Goal: Check status: Check status

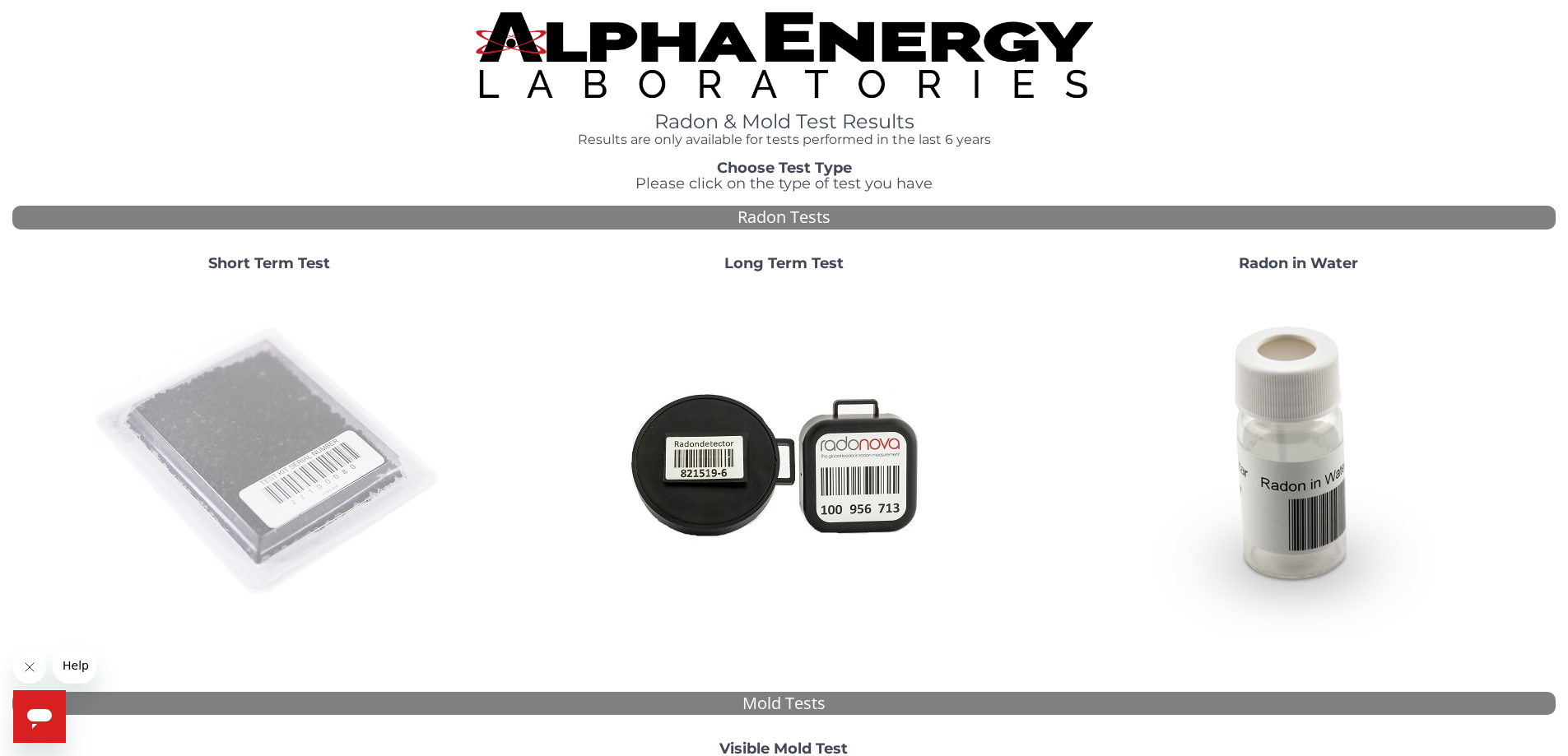
click at [325, 461] on img at bounding box center [269, 463] width 354 height 354
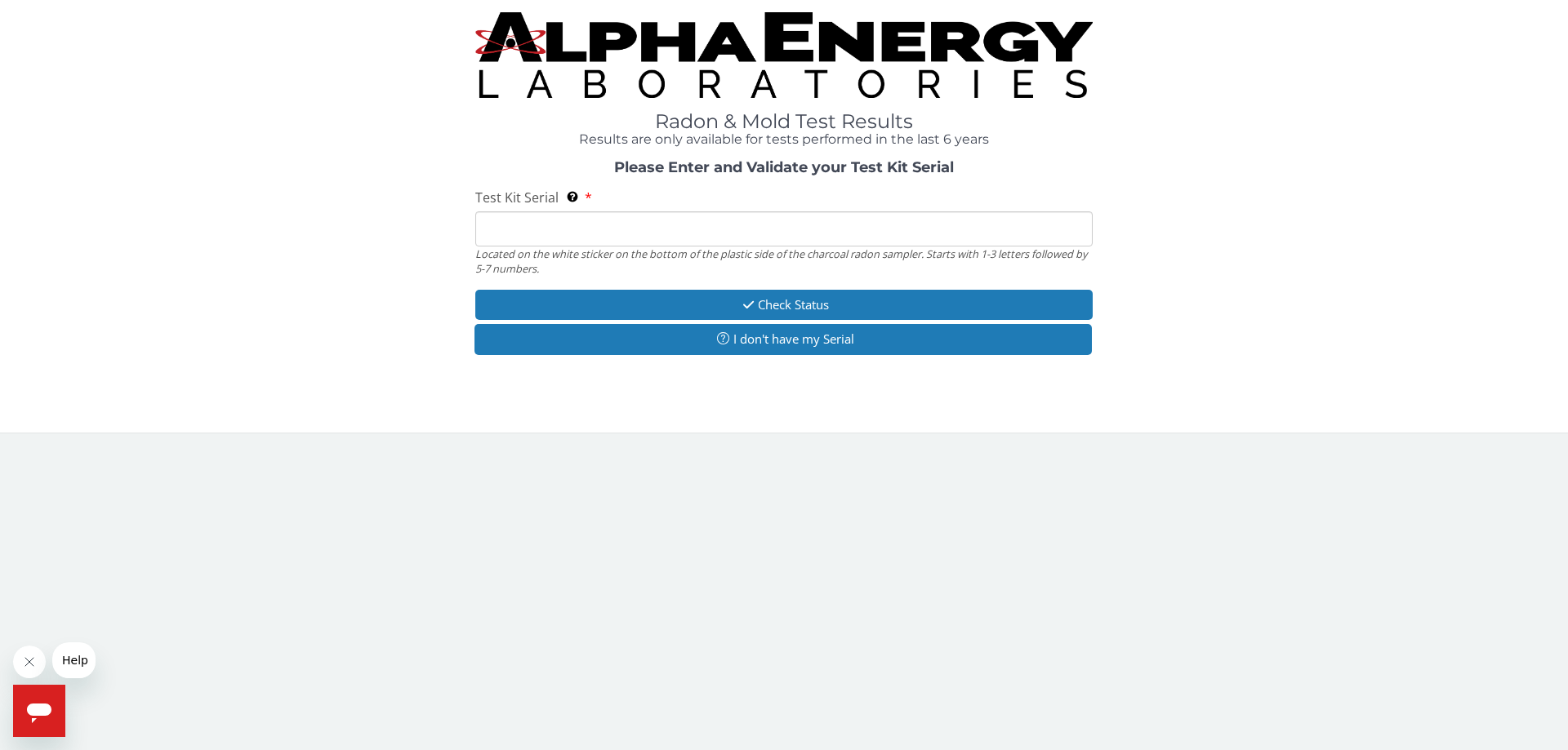
click at [562, 232] on input "Test Kit Serial Located on the white sticker on the bottom of the plastic side …" at bounding box center [784, 229] width 617 height 35
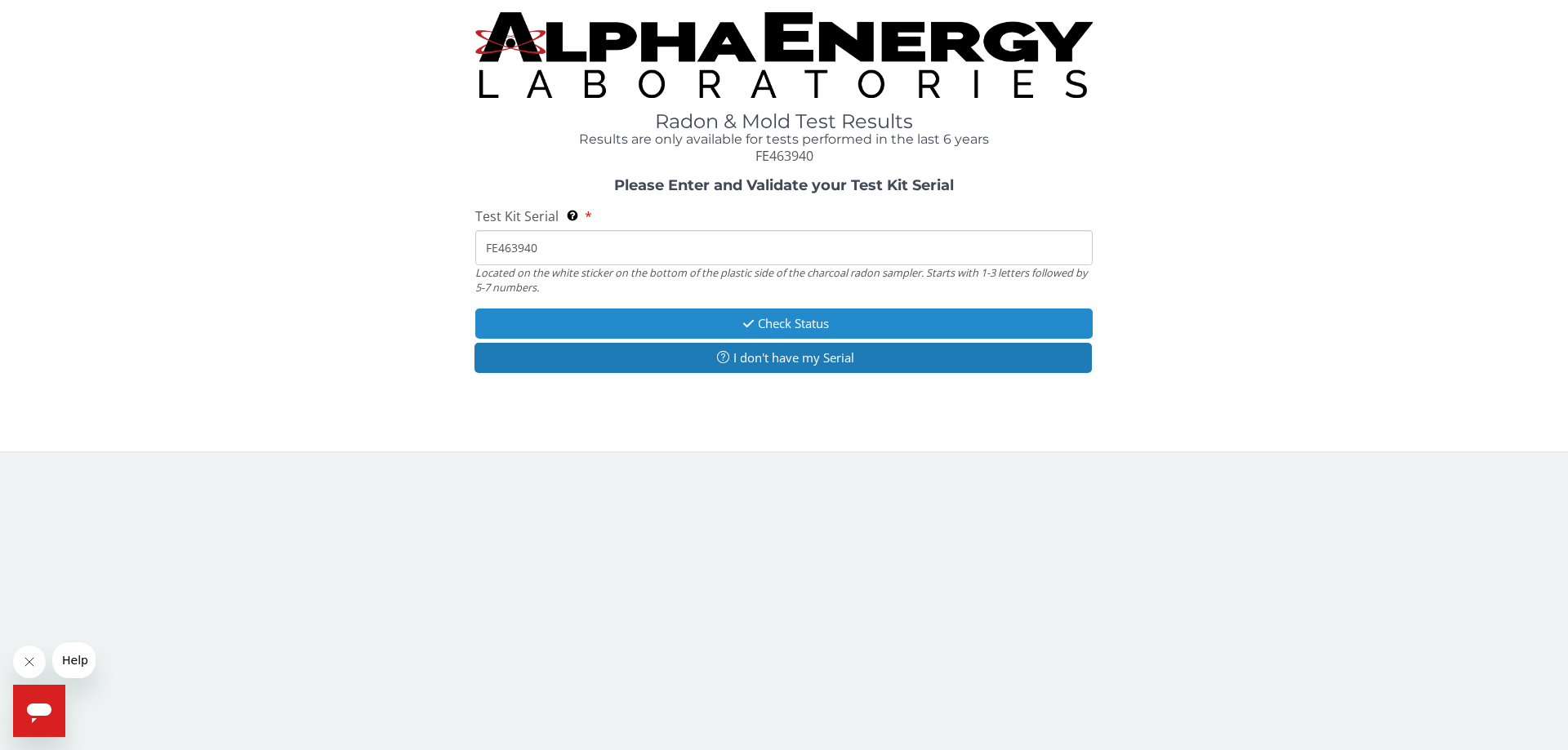
type input "FE463940"
click at [897, 328] on button "Check Status" at bounding box center [784, 323] width 617 height 30
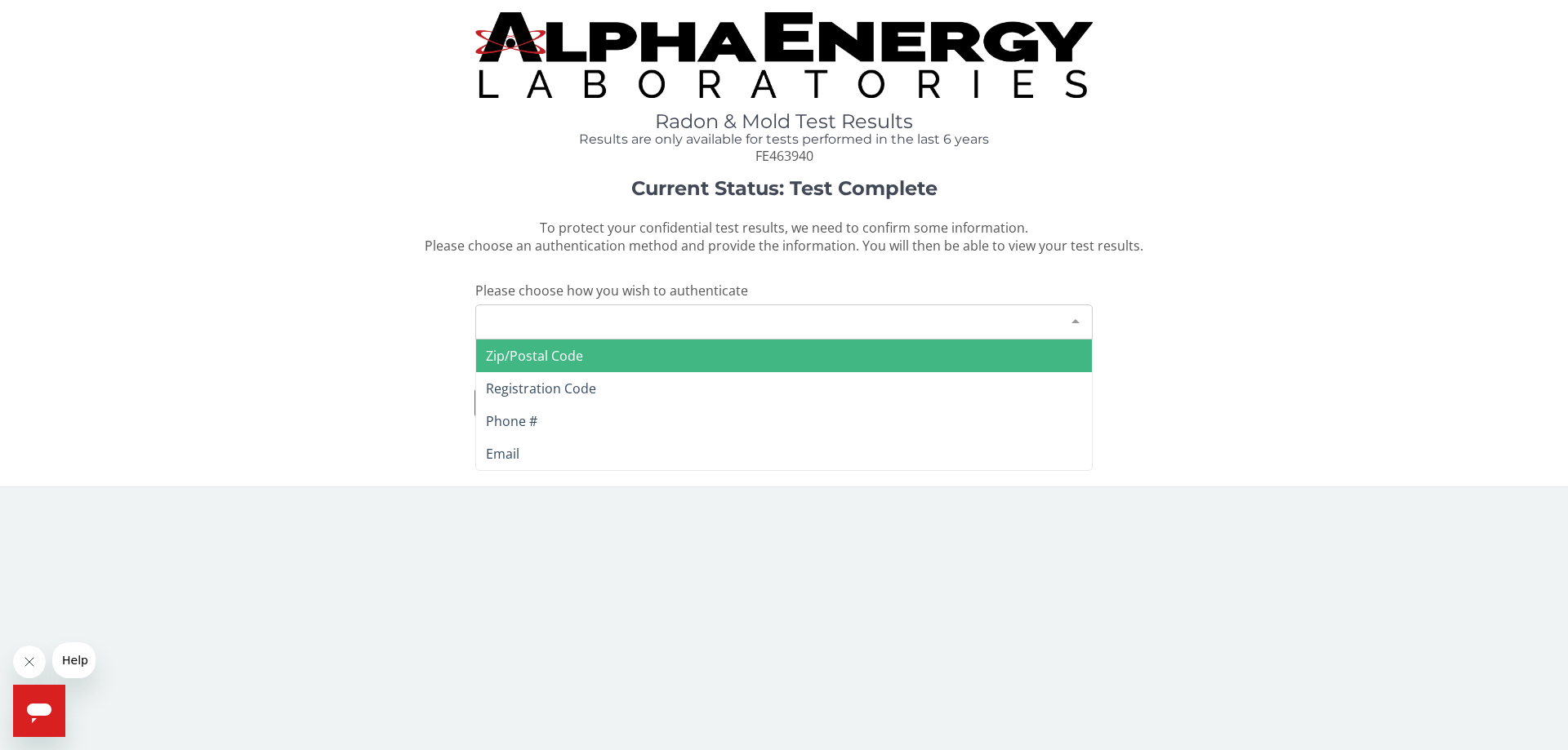
click at [1080, 319] on div at bounding box center [1075, 320] width 32 height 31
click at [631, 358] on span "Zip/Postal Code" at bounding box center [784, 355] width 616 height 32
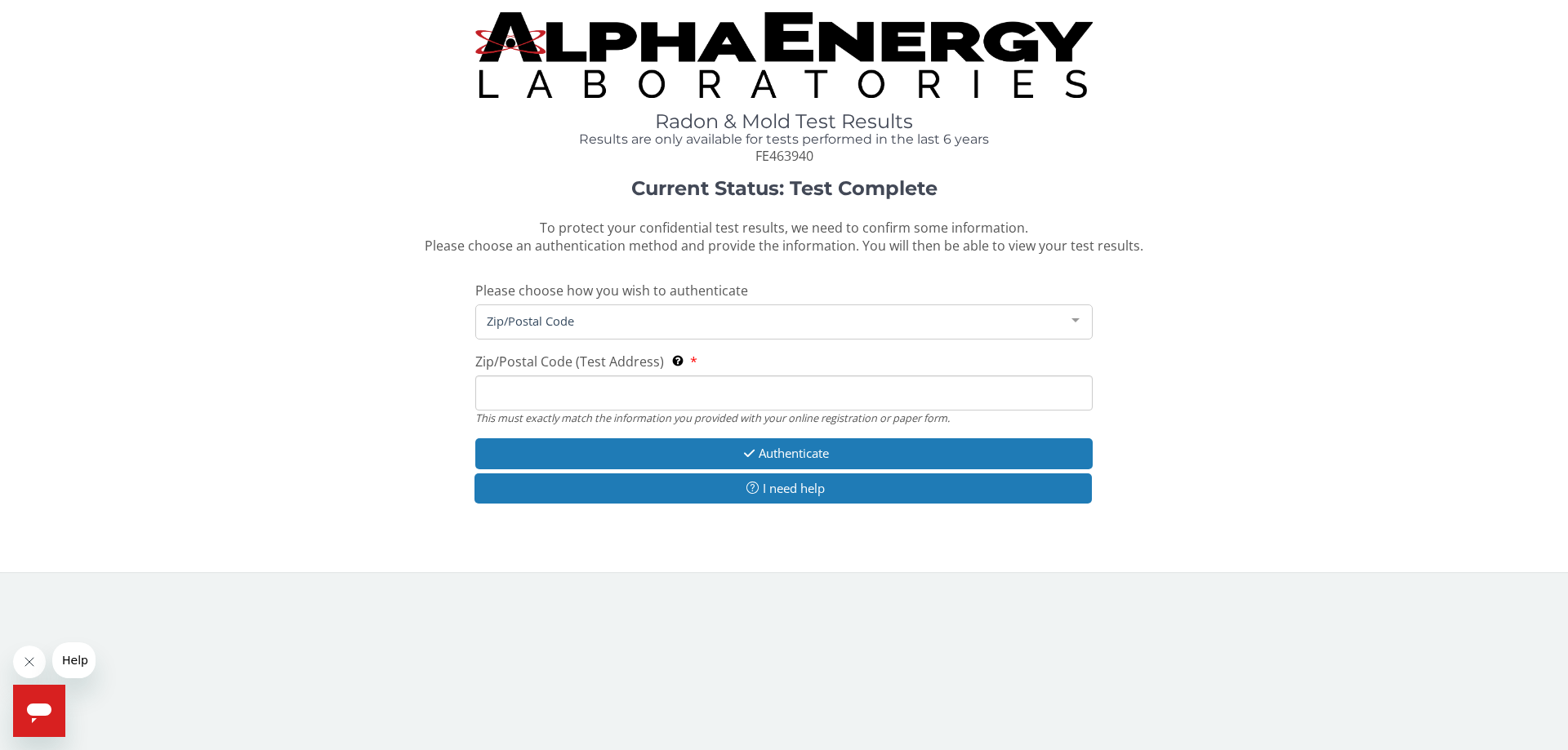
click at [614, 394] on input "Zip/Postal Code (Test Address) This must exactly match the information you prov…" at bounding box center [784, 393] width 617 height 35
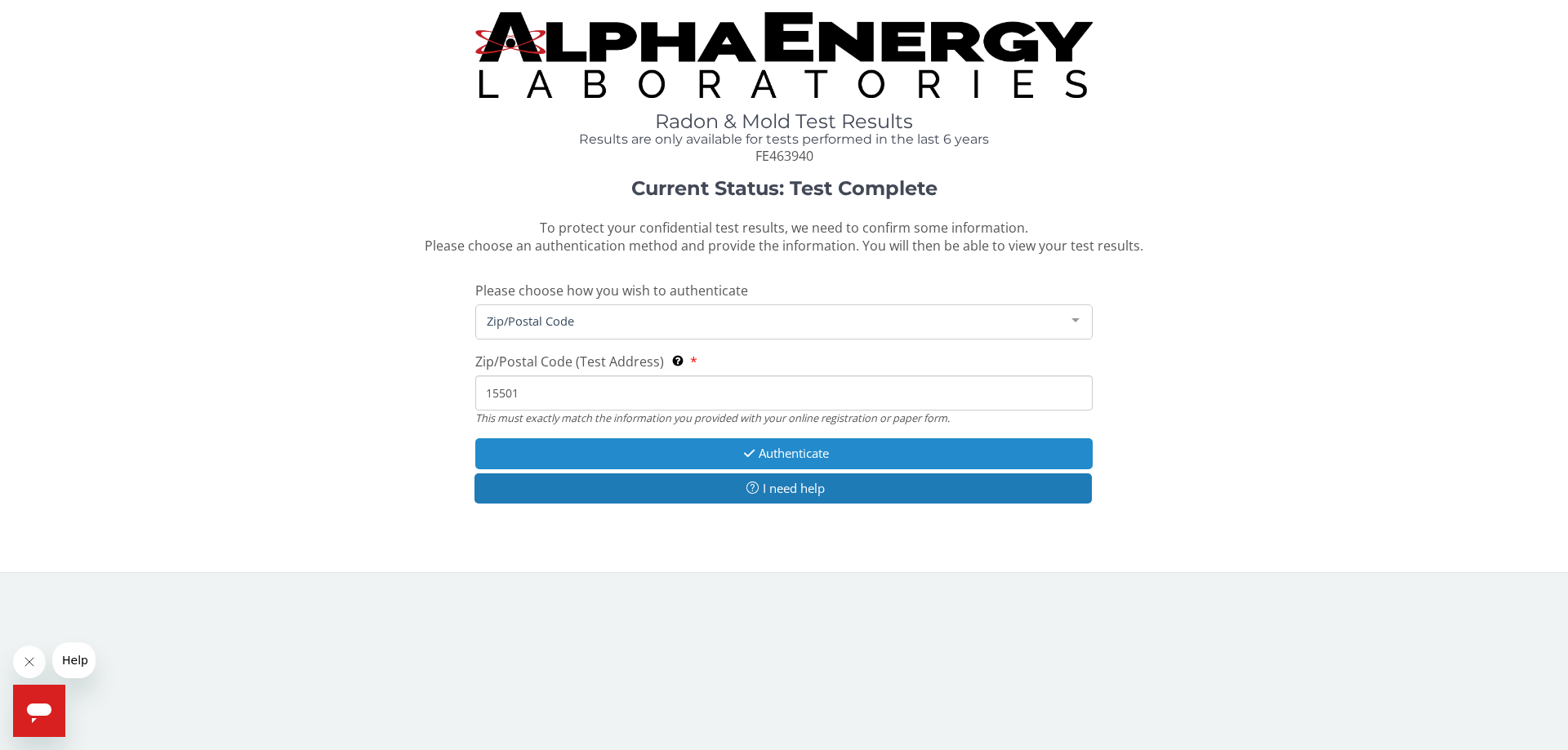
type input "15501"
click at [769, 458] on button "Authenticate" at bounding box center [784, 453] width 617 height 30
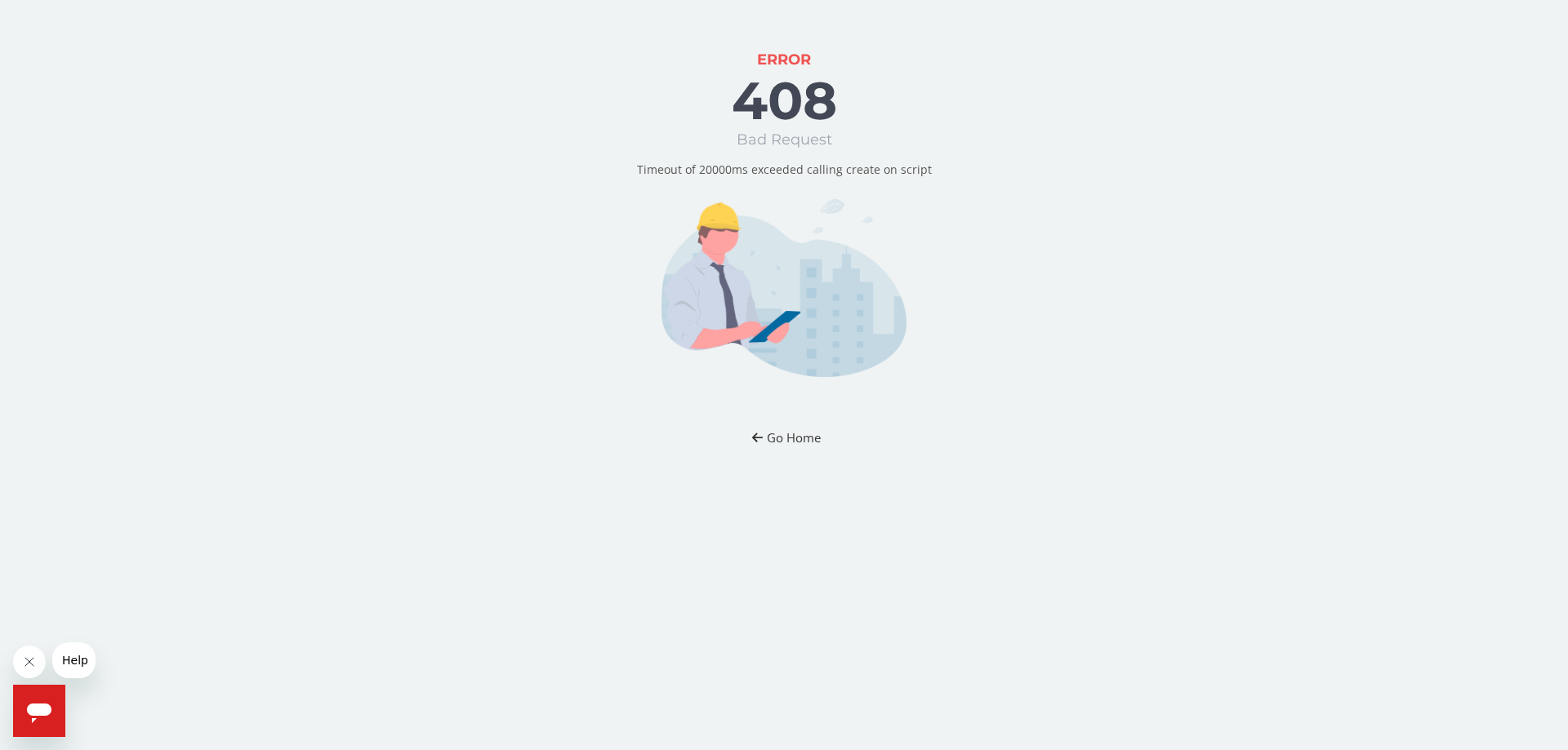
click at [781, 432] on button "Go Home" at bounding box center [784, 438] width 96 height 30
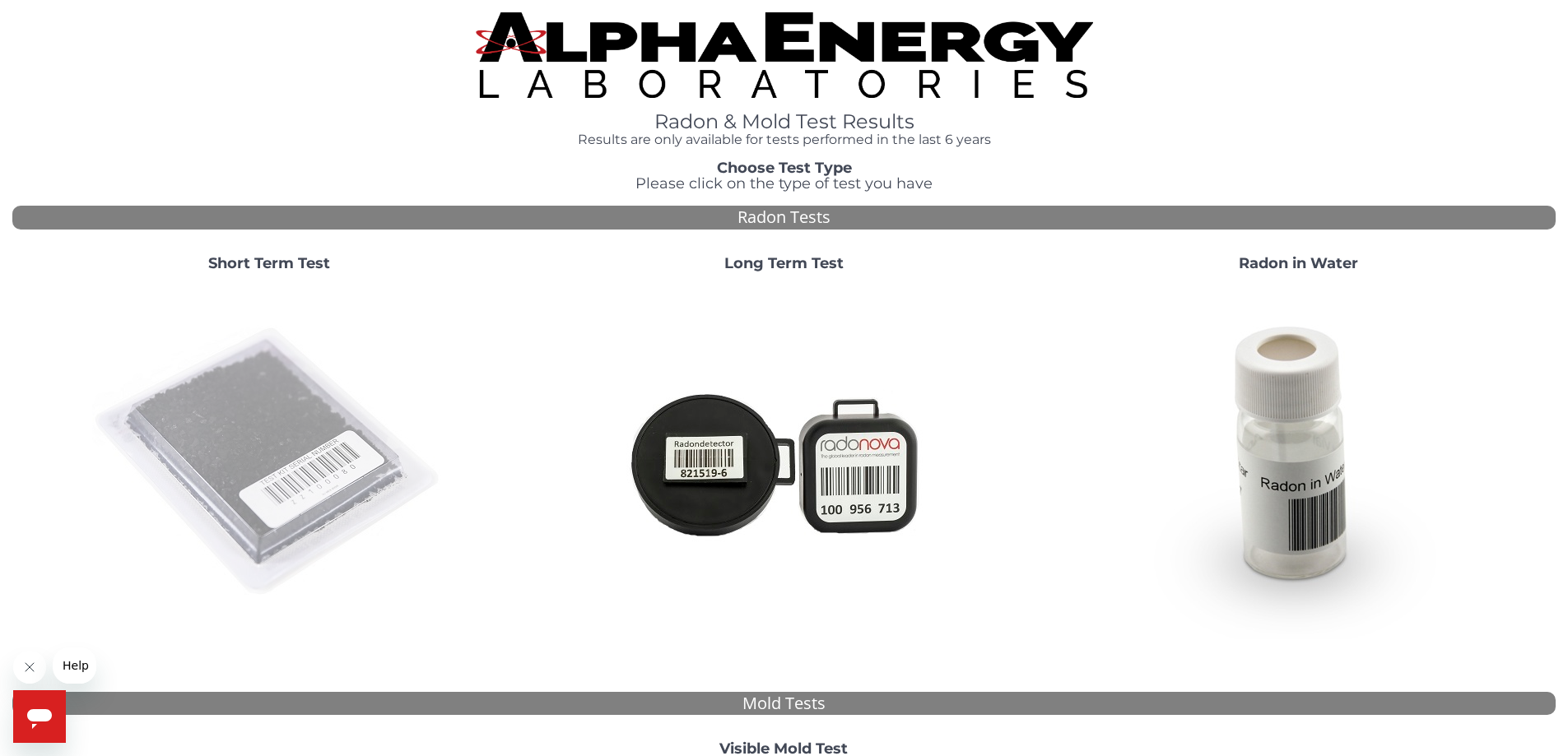
click at [243, 411] on img at bounding box center [269, 463] width 354 height 354
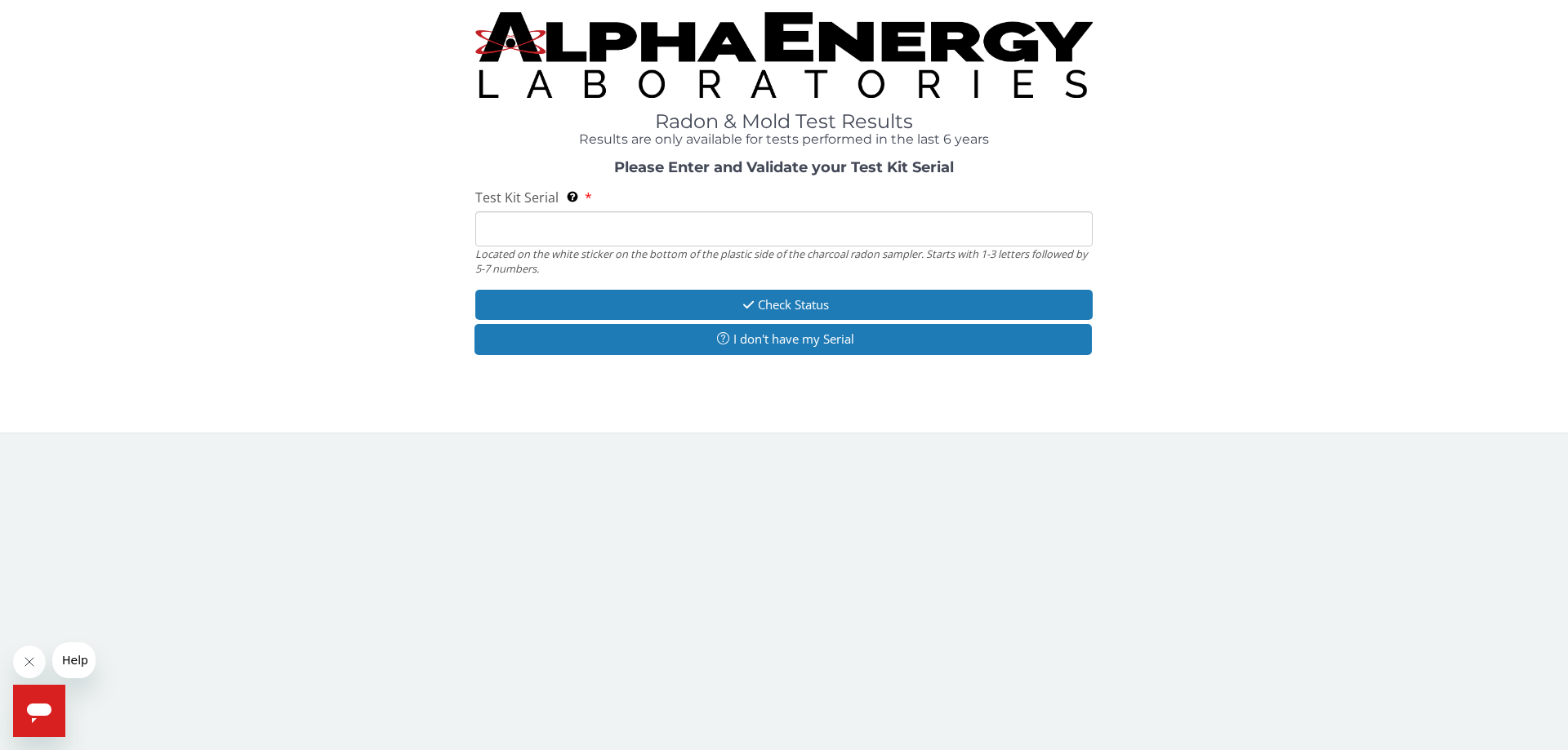
click at [504, 226] on input "Test Kit Serial Located on the white sticker on the bottom of the plastic side …" at bounding box center [784, 229] width 617 height 35
type input "FE463940"
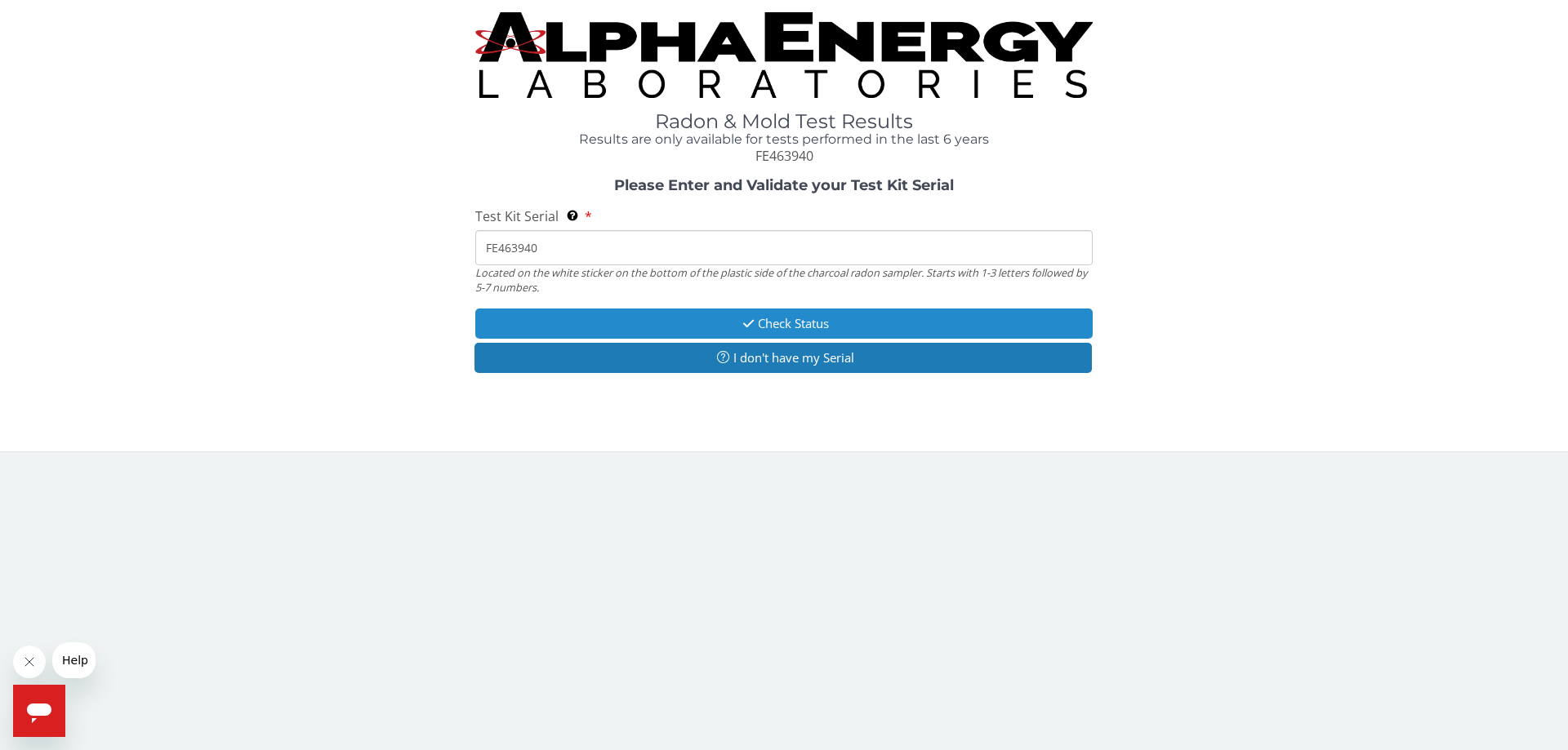
click at [764, 324] on button "Check Status" at bounding box center [784, 323] width 617 height 30
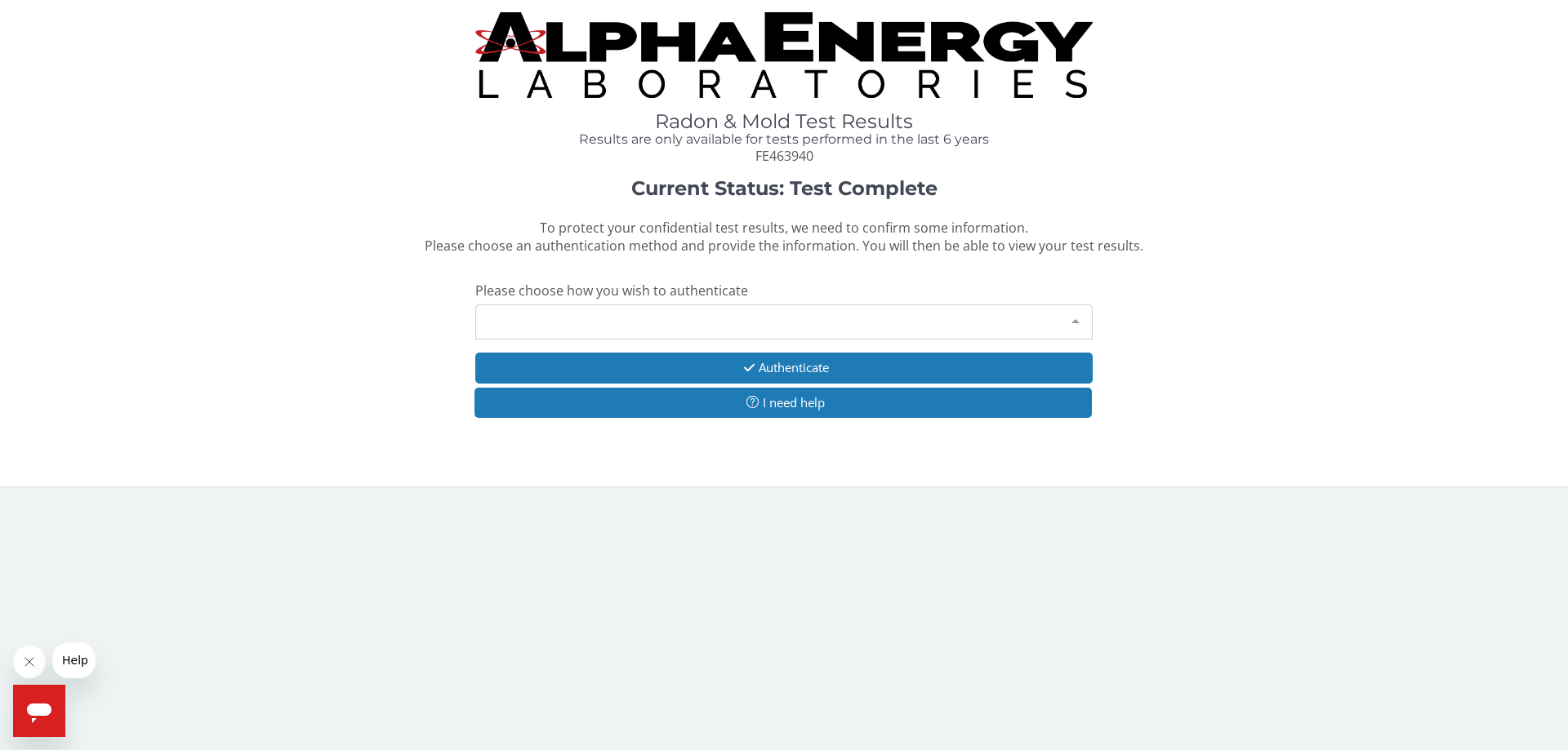
click at [1076, 321] on div at bounding box center [1075, 320] width 32 height 31
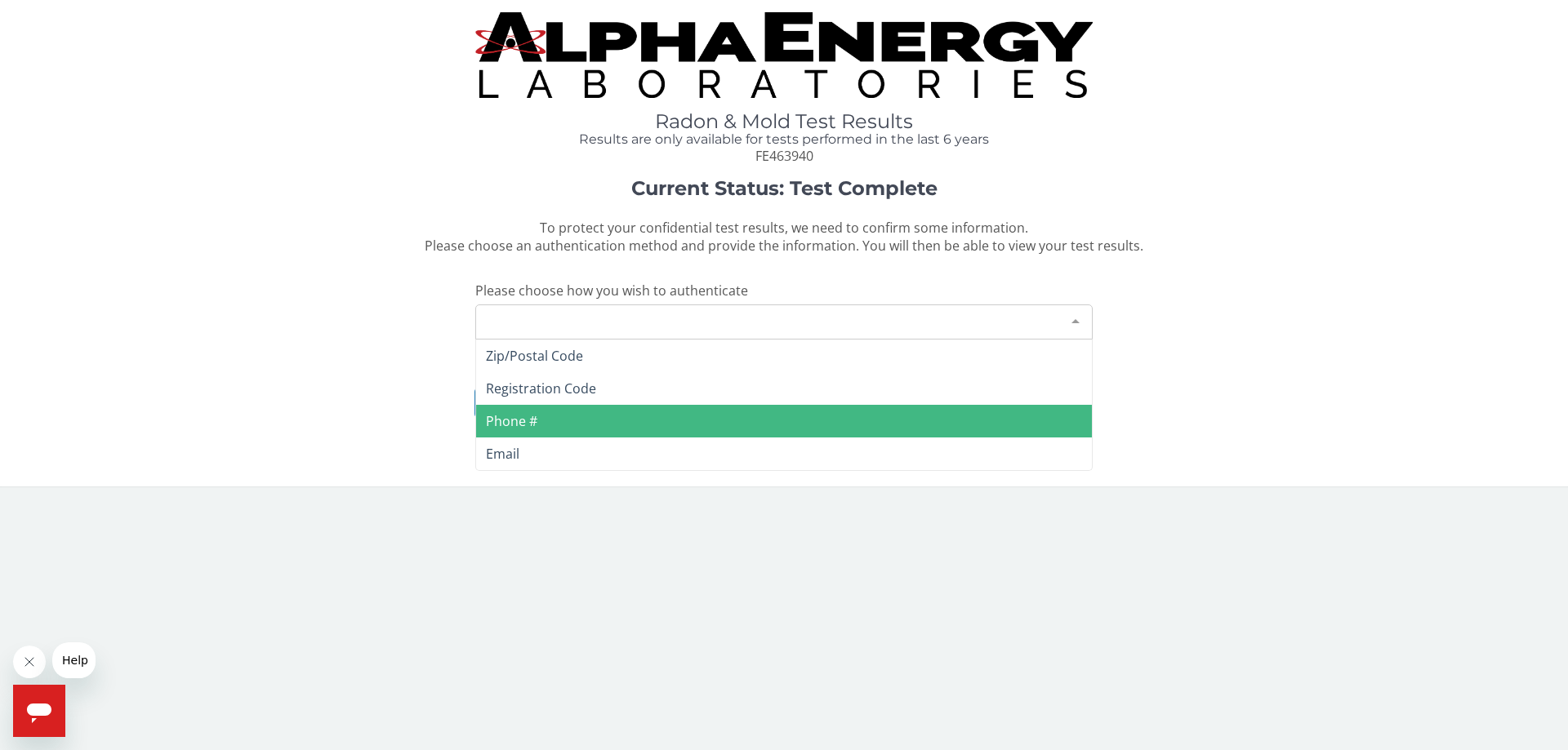
click at [530, 428] on span "Phone #" at bounding box center [512, 422] width 52 height 18
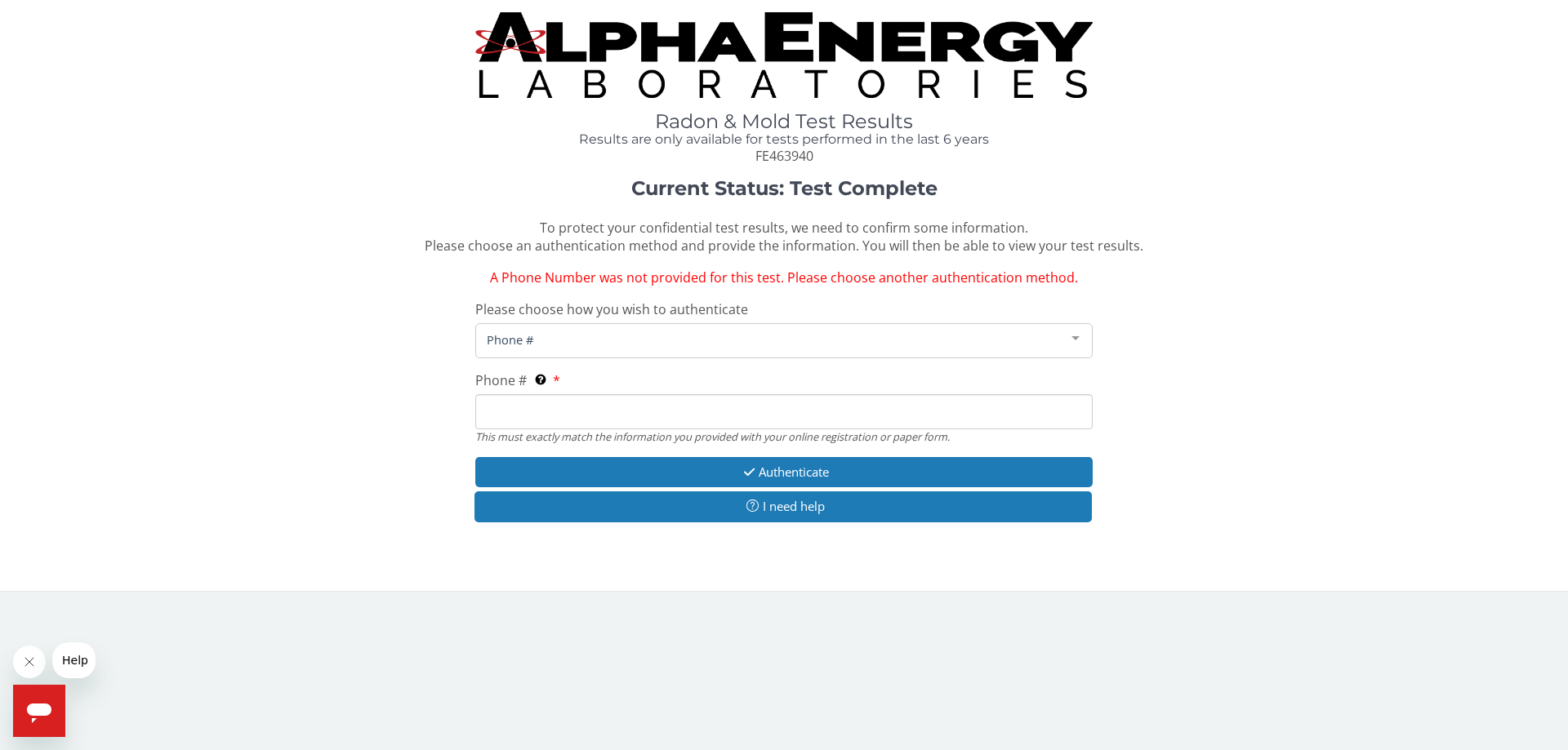
click at [492, 407] on input "Phone # This must exactly match the information you provided with your online r…" at bounding box center [784, 412] width 617 height 35
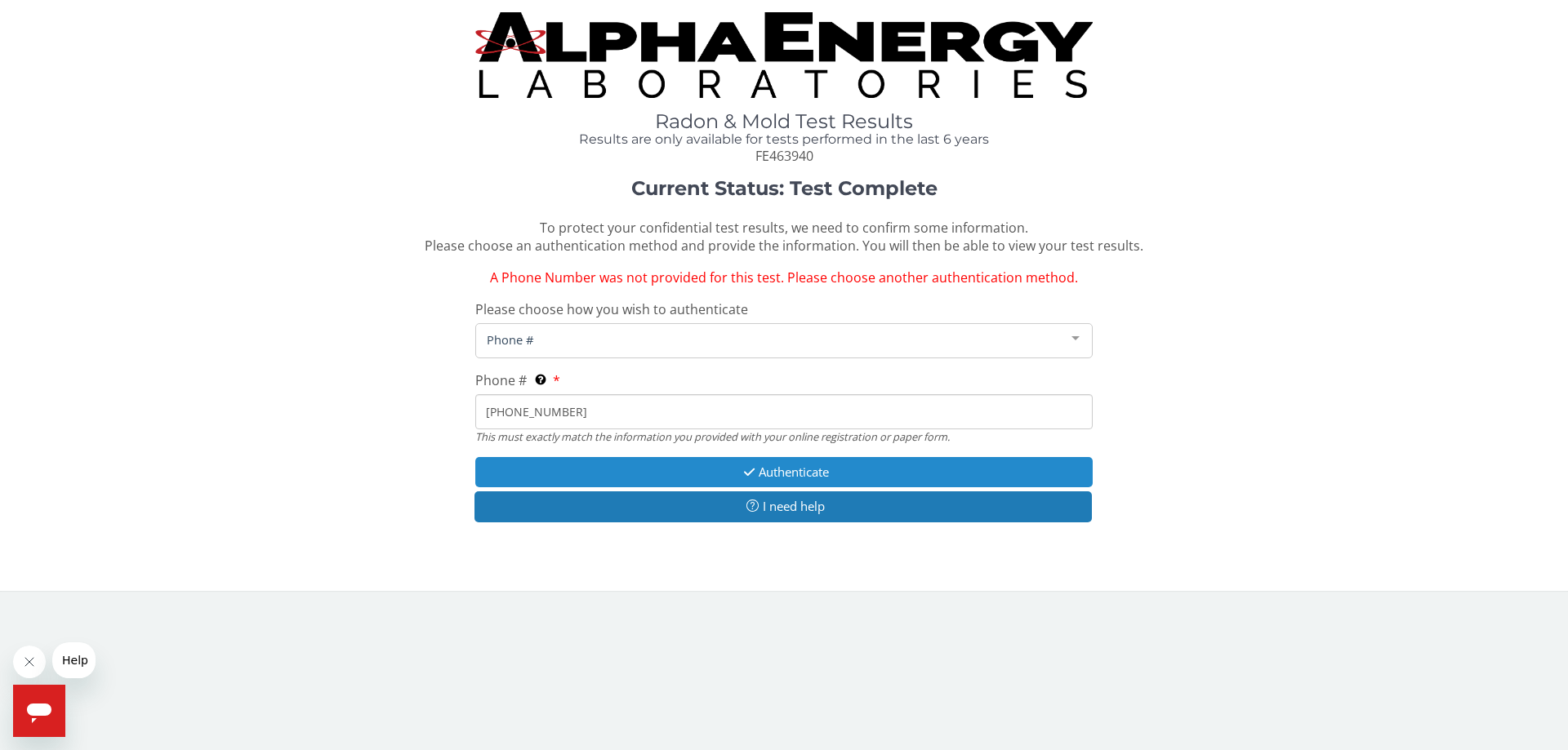
type input "814 442 0249"
click at [836, 473] on button "Authenticate" at bounding box center [784, 472] width 617 height 30
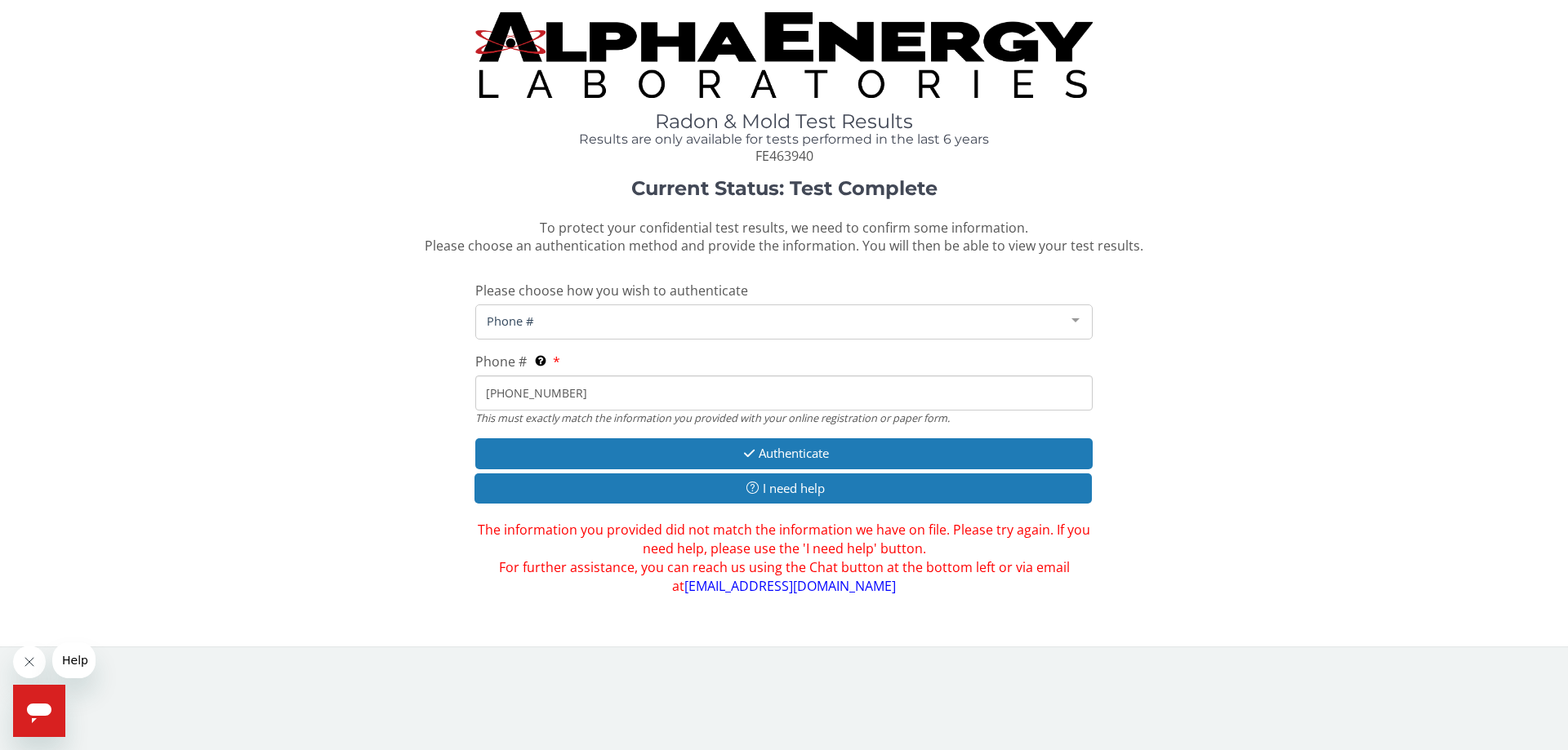
click at [1081, 318] on div at bounding box center [1075, 320] width 32 height 31
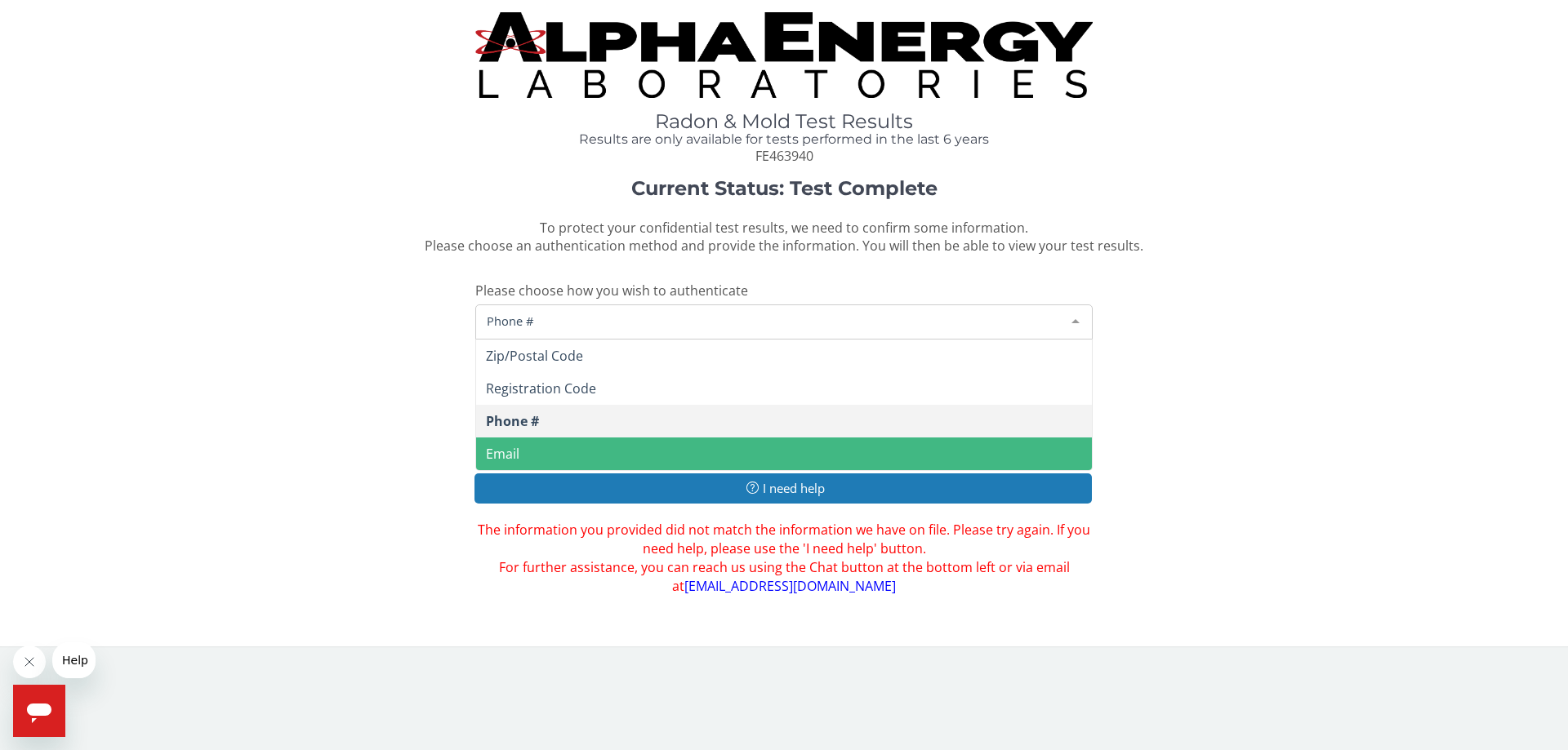
click at [629, 451] on span "Email" at bounding box center [784, 453] width 616 height 32
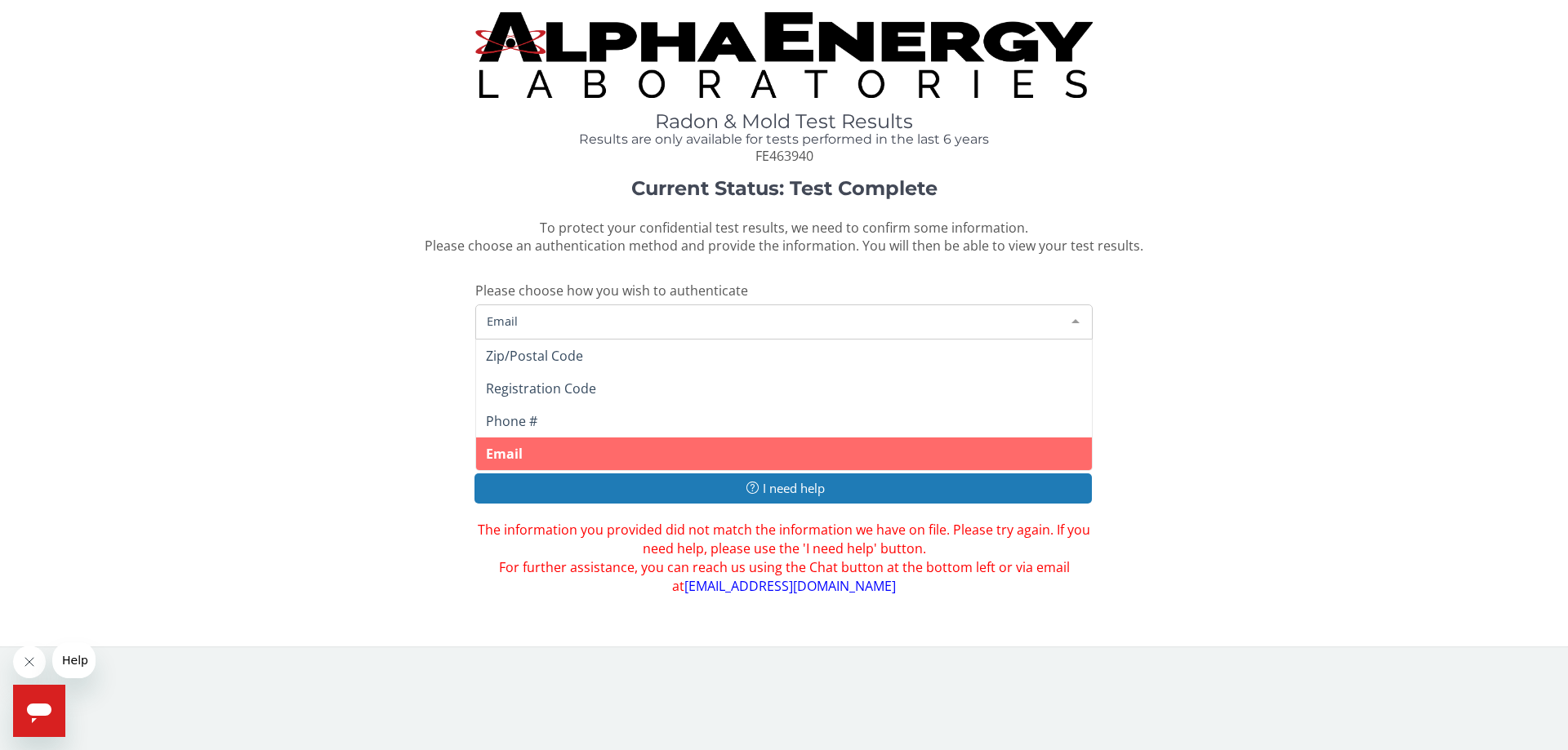
click at [498, 318] on span "Email" at bounding box center [770, 321] width 576 height 18
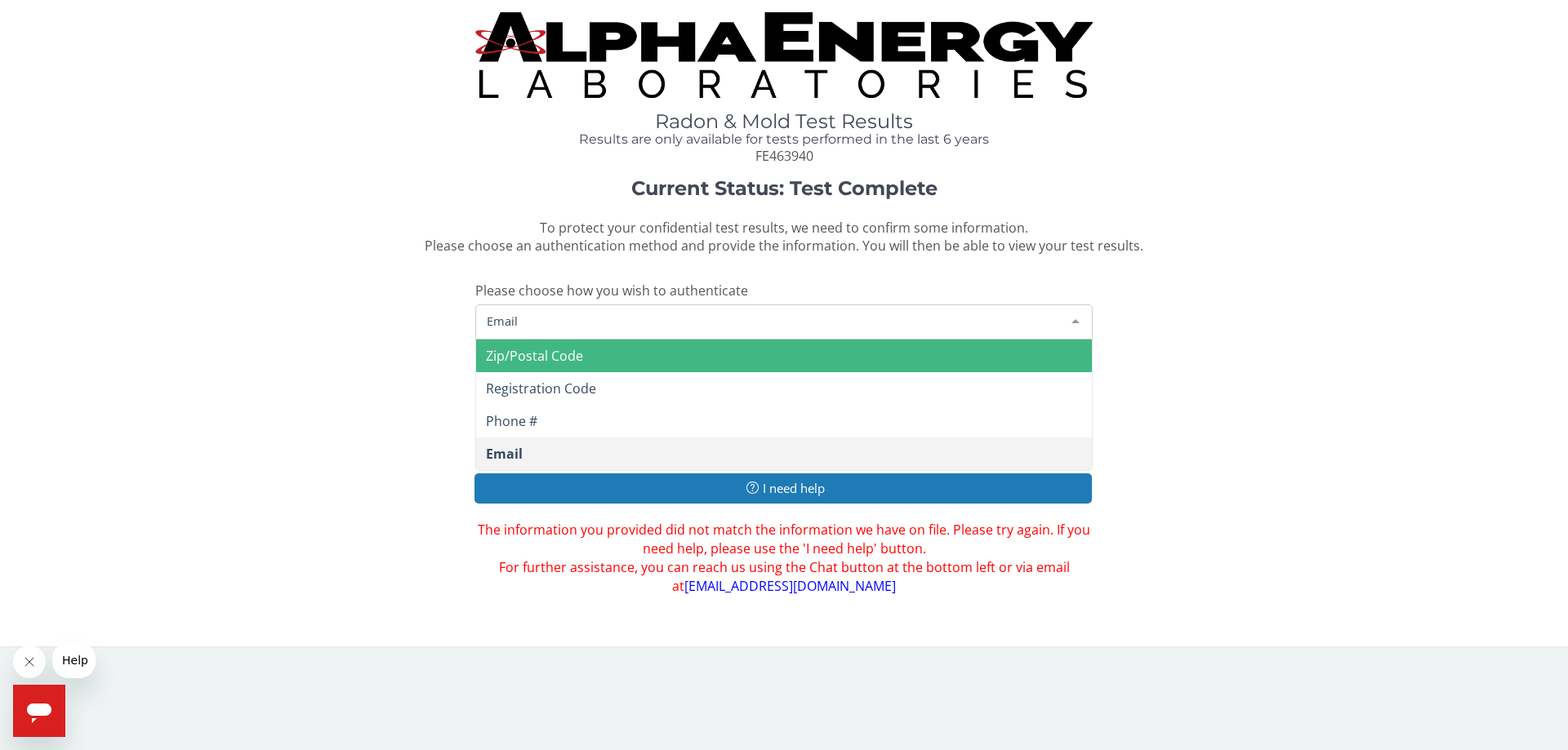
click at [556, 359] on span "Zip/Postal Code" at bounding box center [534, 356] width 97 height 18
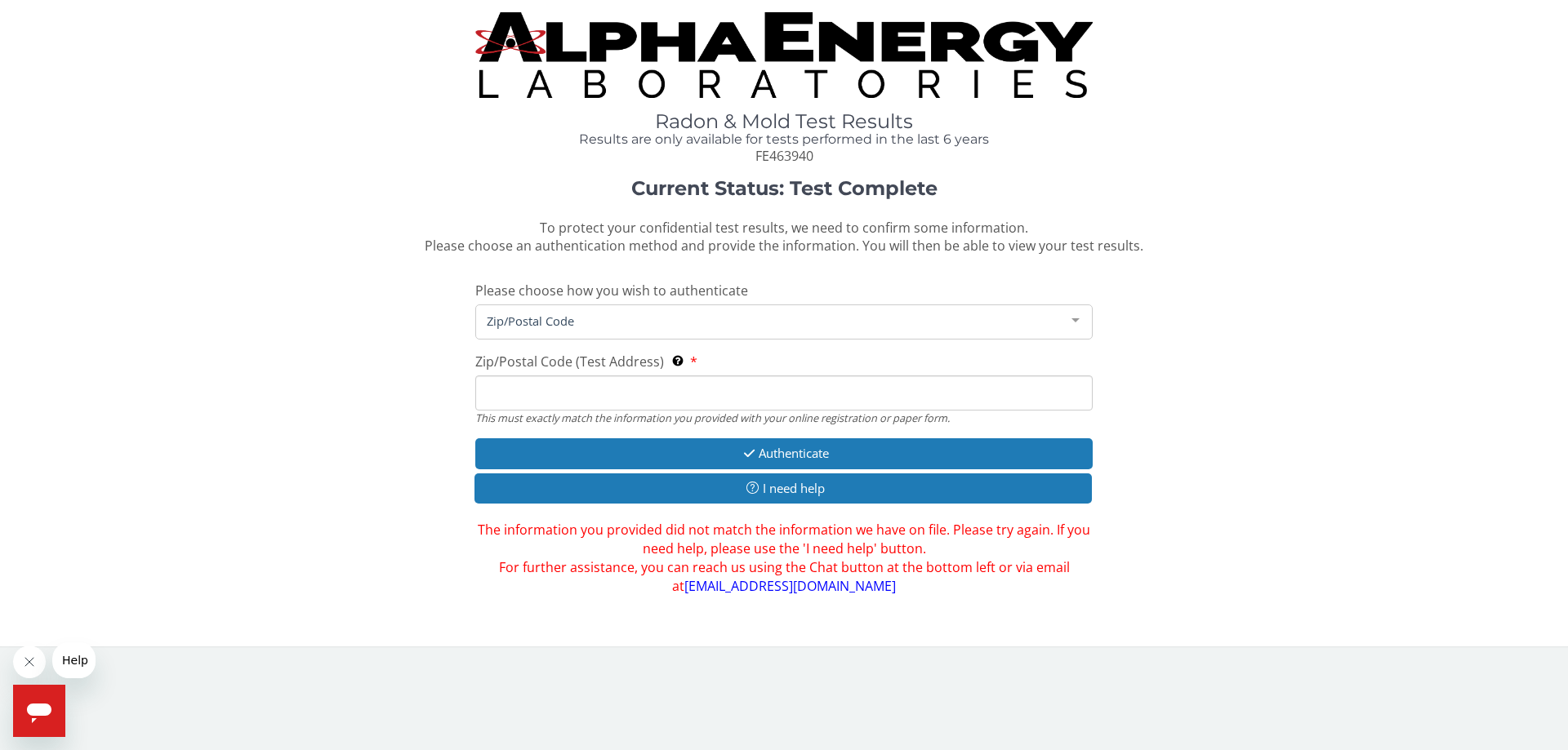
click at [501, 402] on input "Zip/Postal Code (Test Address) This must exactly match the information you prov…" at bounding box center [784, 393] width 617 height 35
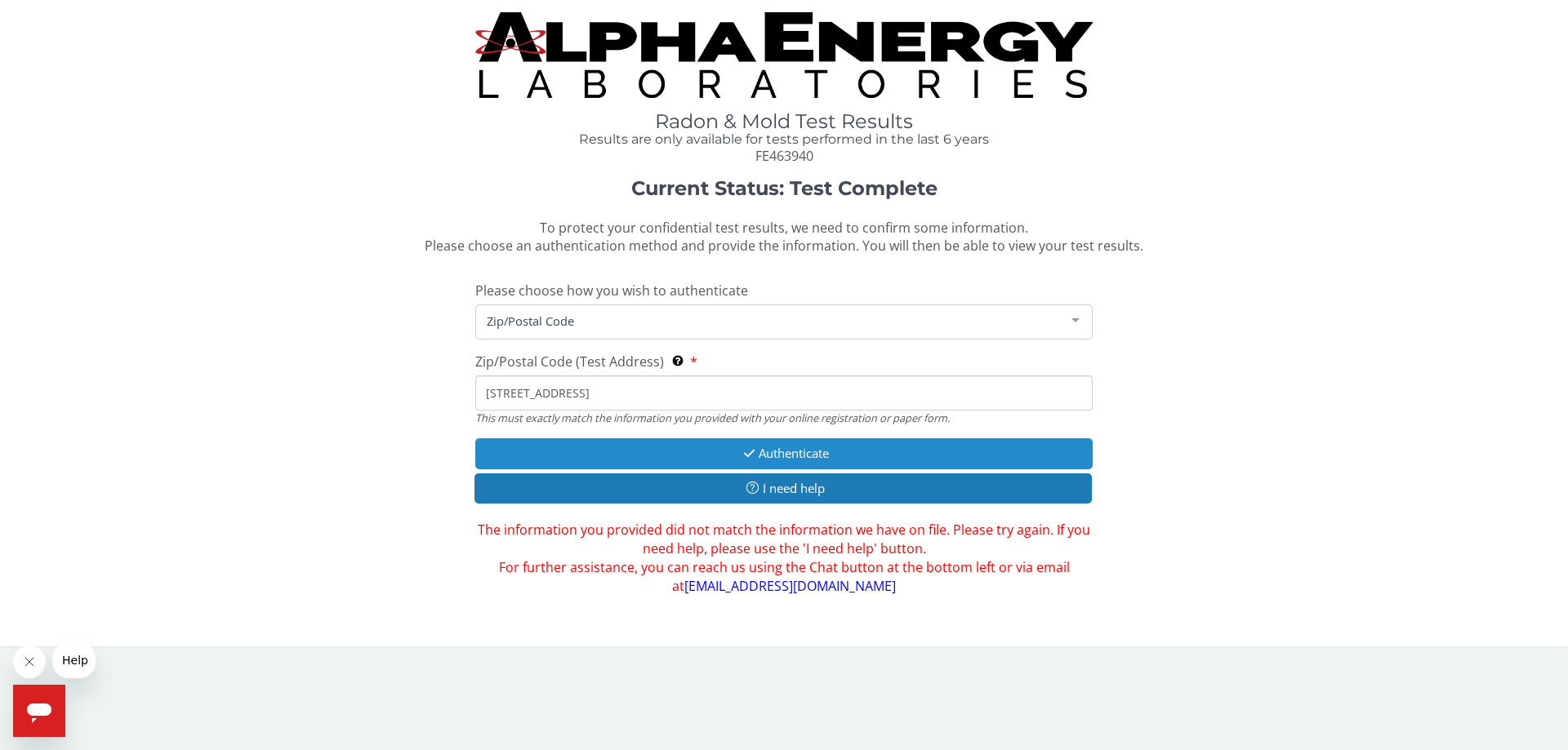
type input "431 Sheep Ridge Drive Somerset Pa. 15501"
click at [808, 451] on button "Authenticate" at bounding box center [784, 453] width 617 height 30
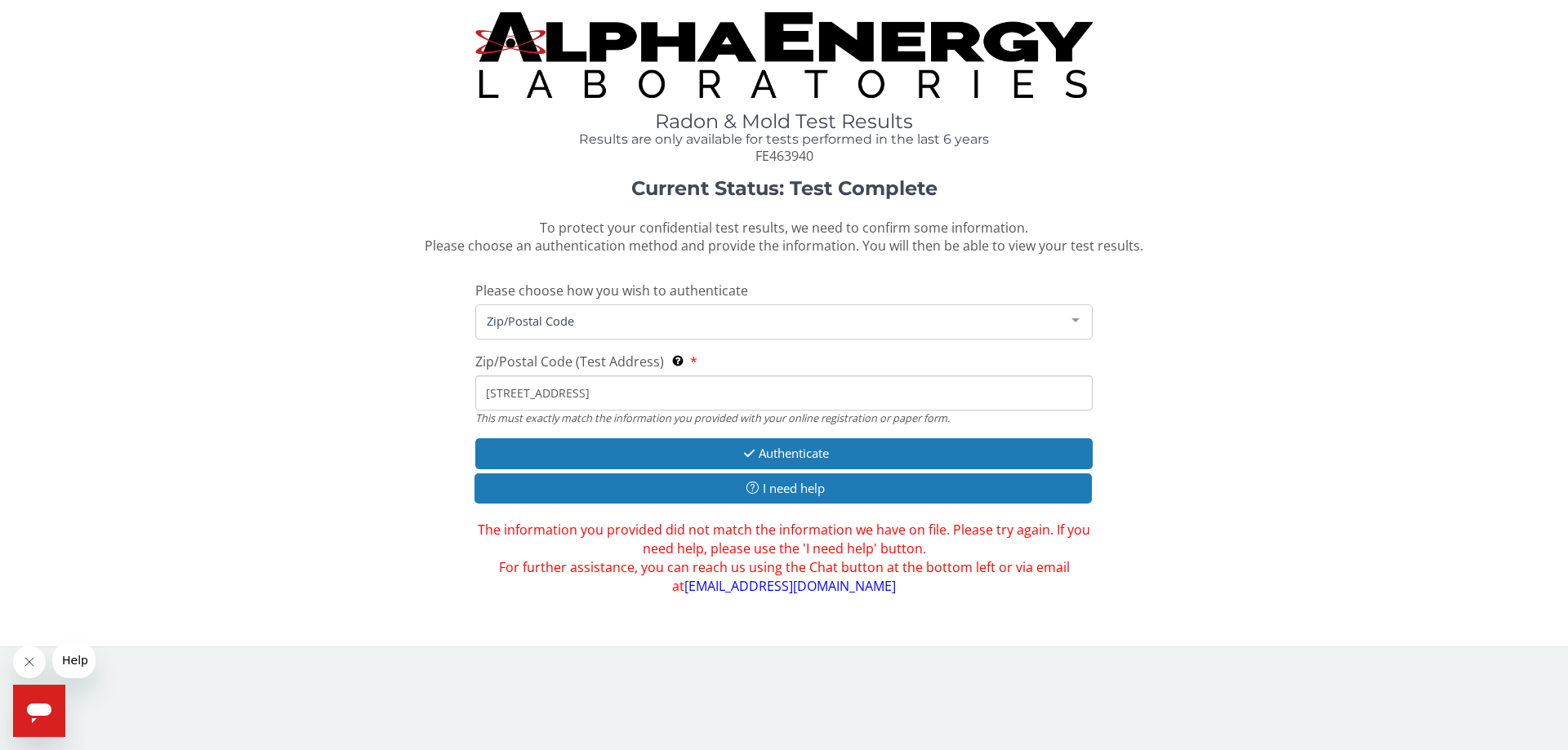
click at [813, 590] on link "radon@aelabs.com" at bounding box center [790, 586] width 211 height 18
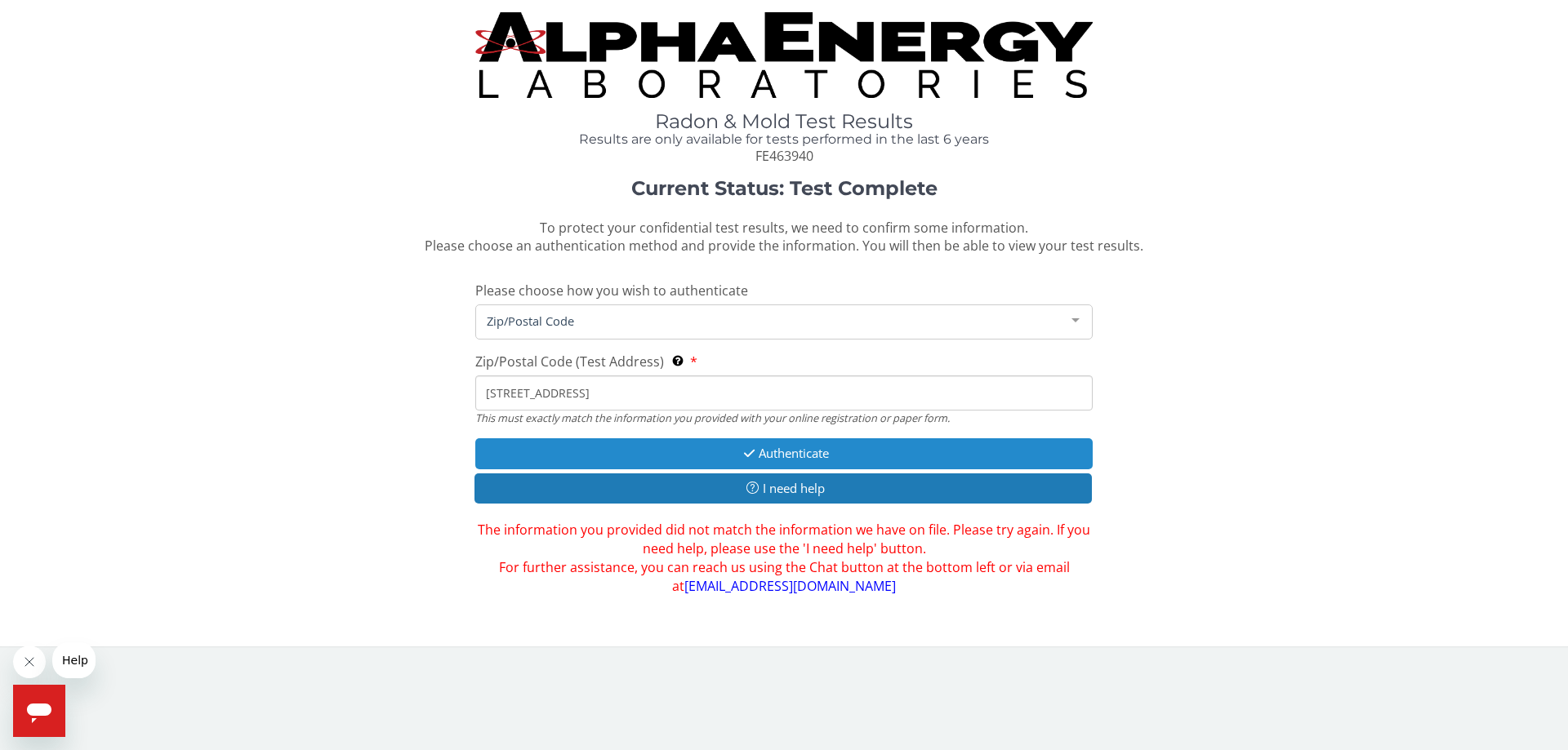
click at [872, 456] on button "Authenticate" at bounding box center [784, 453] width 617 height 30
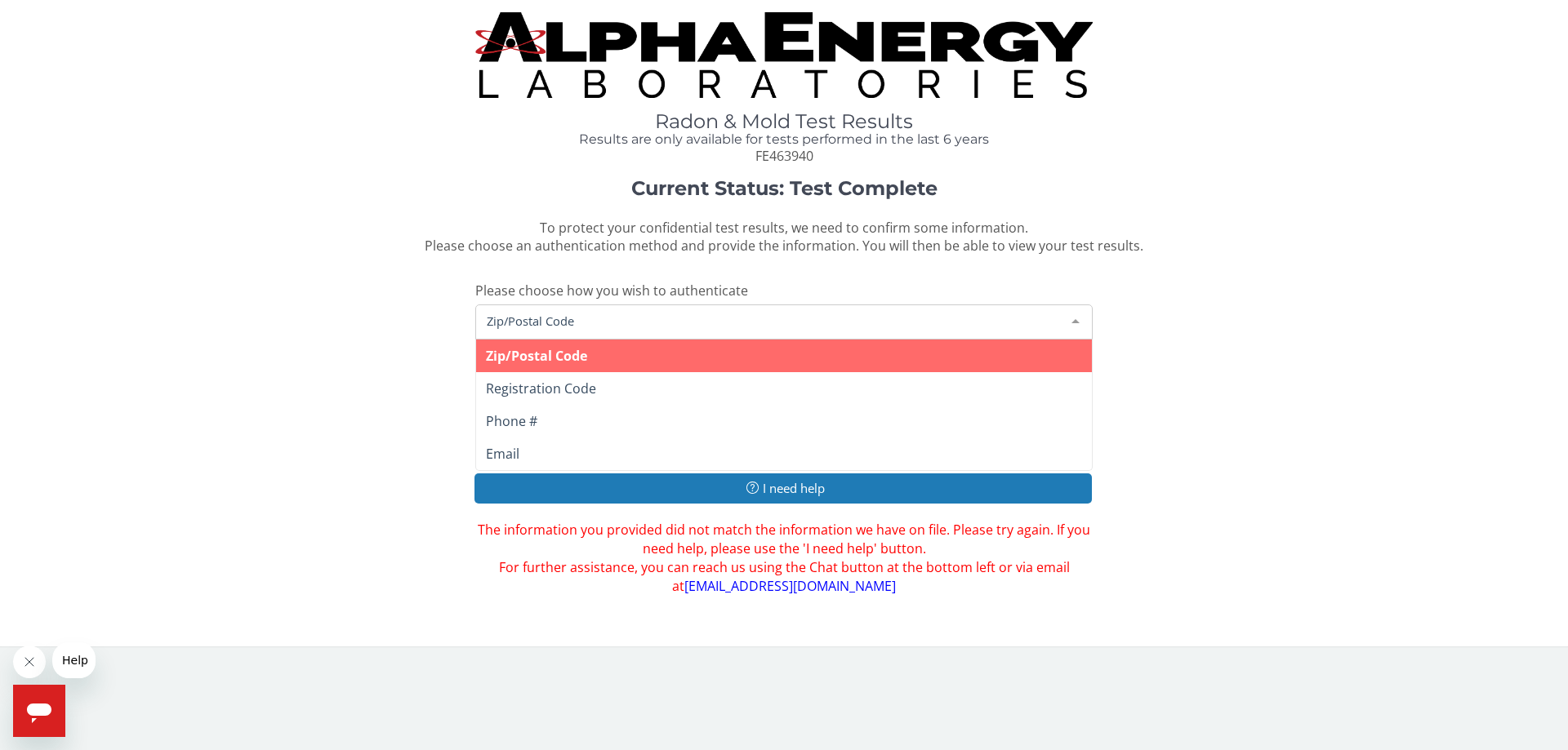
click at [1078, 318] on div at bounding box center [1075, 320] width 32 height 31
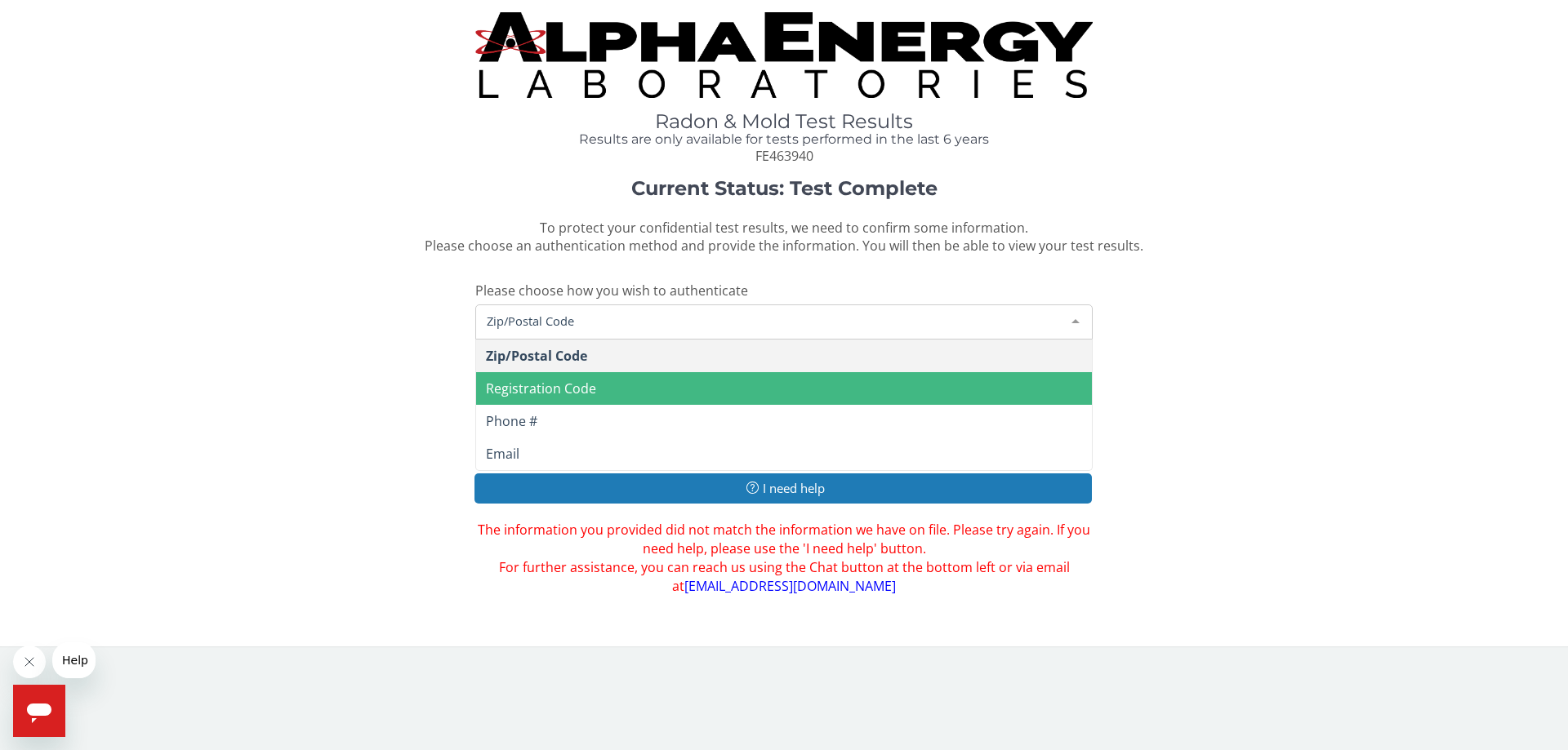
click at [730, 392] on span "Registration Code" at bounding box center [784, 388] width 616 height 32
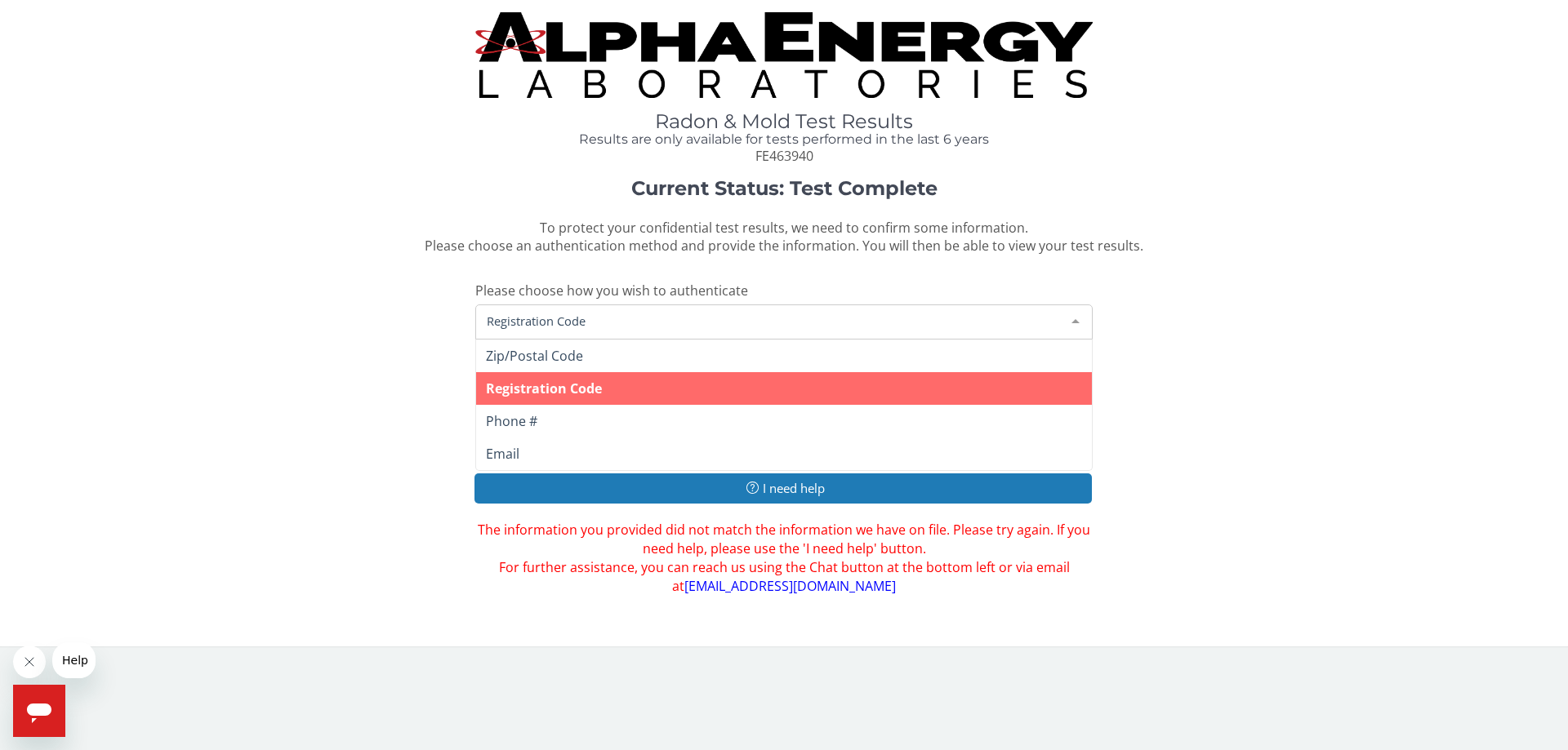
click at [504, 318] on span "Registration Code" at bounding box center [770, 321] width 576 height 18
click at [528, 314] on span "Registration Code" at bounding box center [770, 321] width 576 height 18
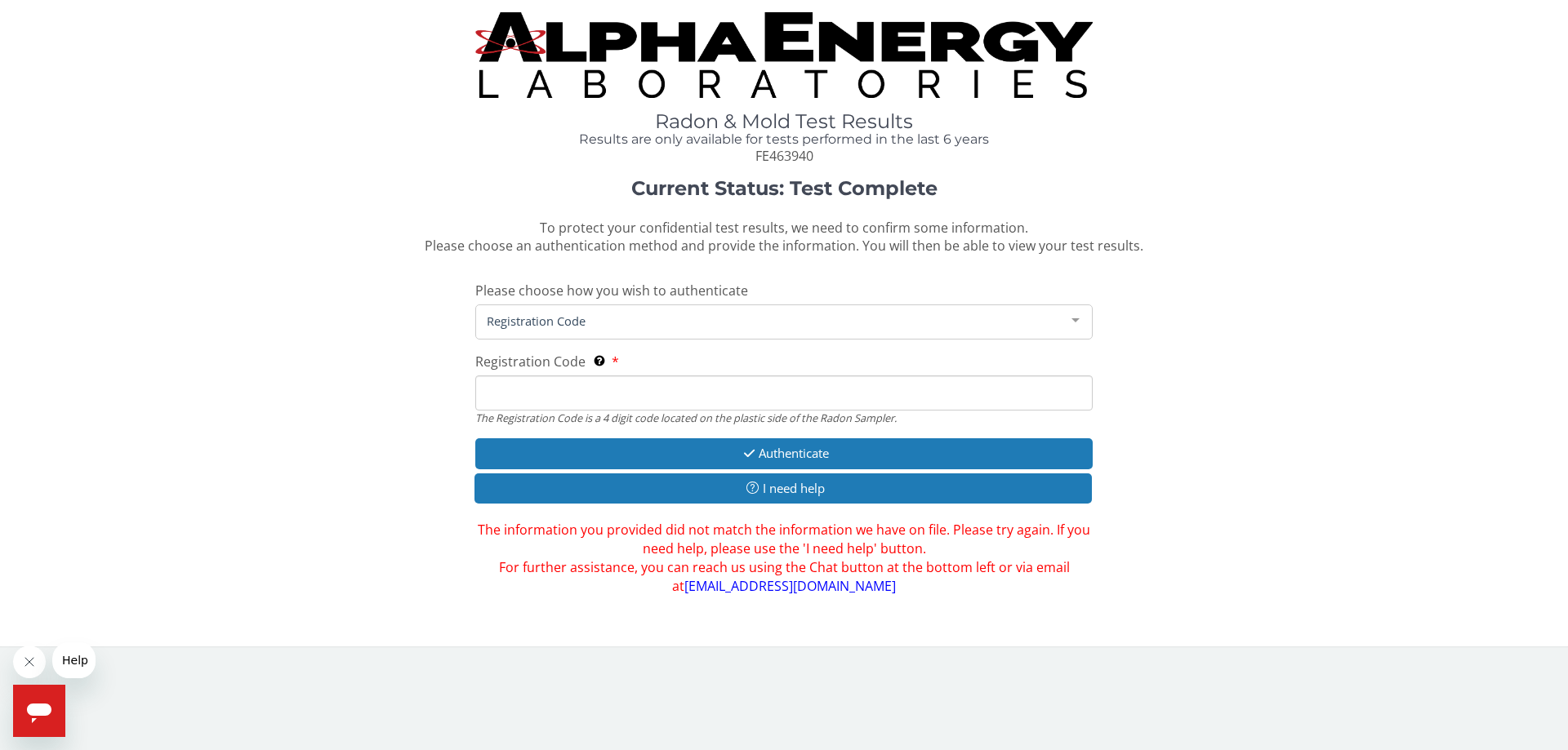
click at [500, 393] on input "Registration Code The Registration Code is a 4 digit code located on the plasti…" at bounding box center [784, 393] width 617 height 35
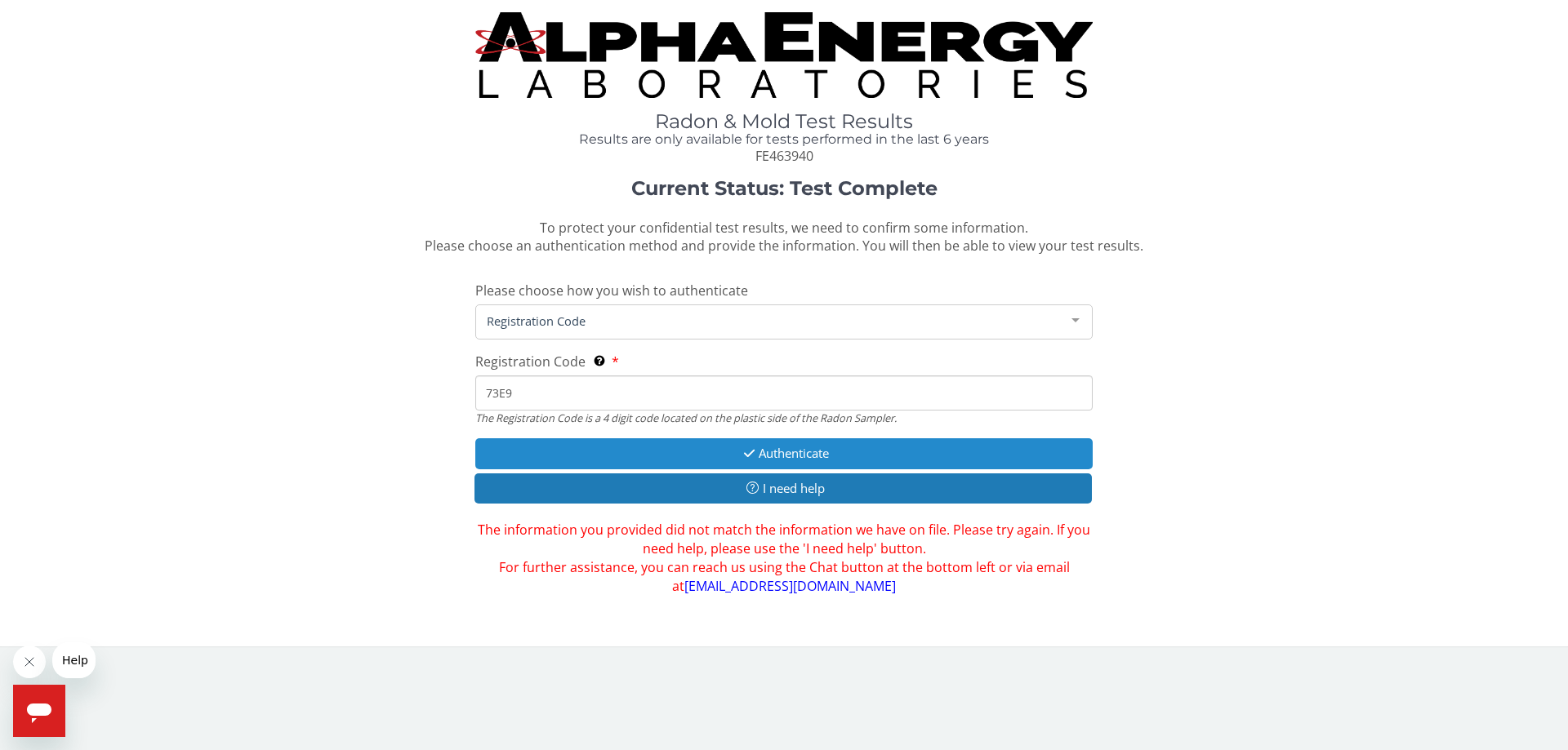
type input "73E9"
click at [700, 451] on button "Authenticate" at bounding box center [784, 453] width 617 height 30
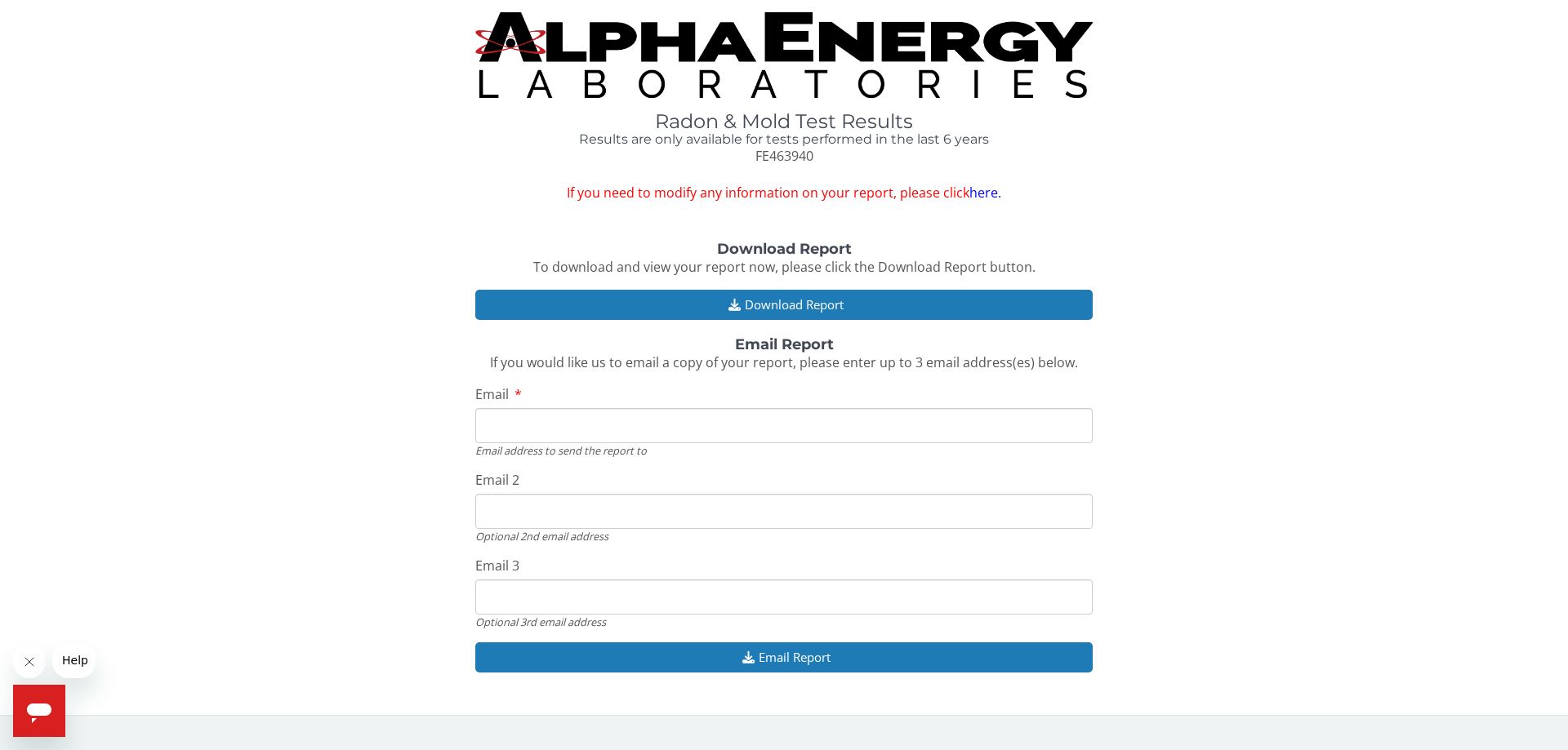
click at [500, 424] on input "Email" at bounding box center [784, 426] width 617 height 35
type input "mommasettia@yahoo.com"
click at [637, 506] on input "mommasettia@yahoo.com" at bounding box center [784, 511] width 617 height 35
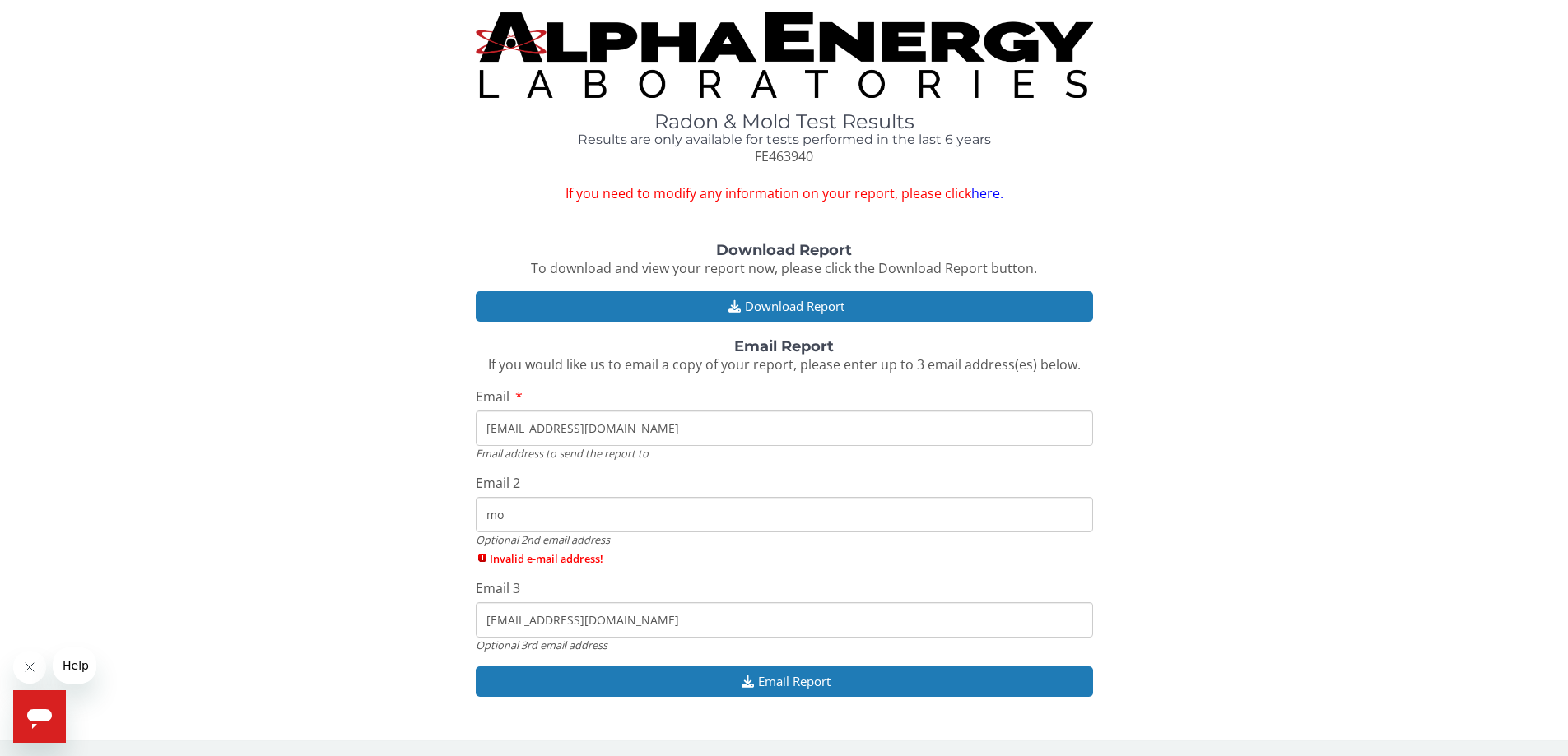
type input "m"
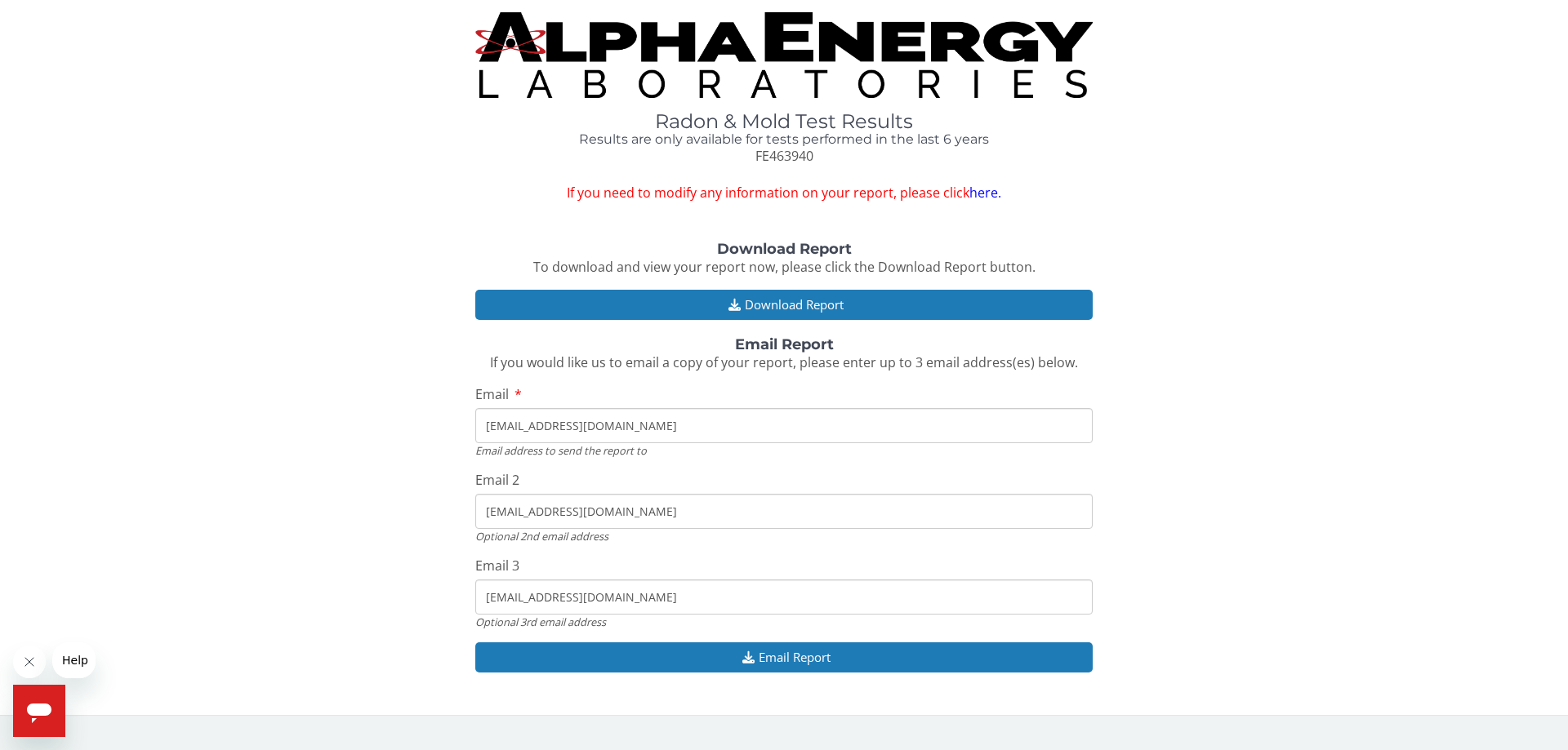
type input "melenos431@icloud.com"
click at [292, 525] on div "Download Report To download and view your report now, please click the Download…" at bounding box center [784, 466] width 1544 height 448
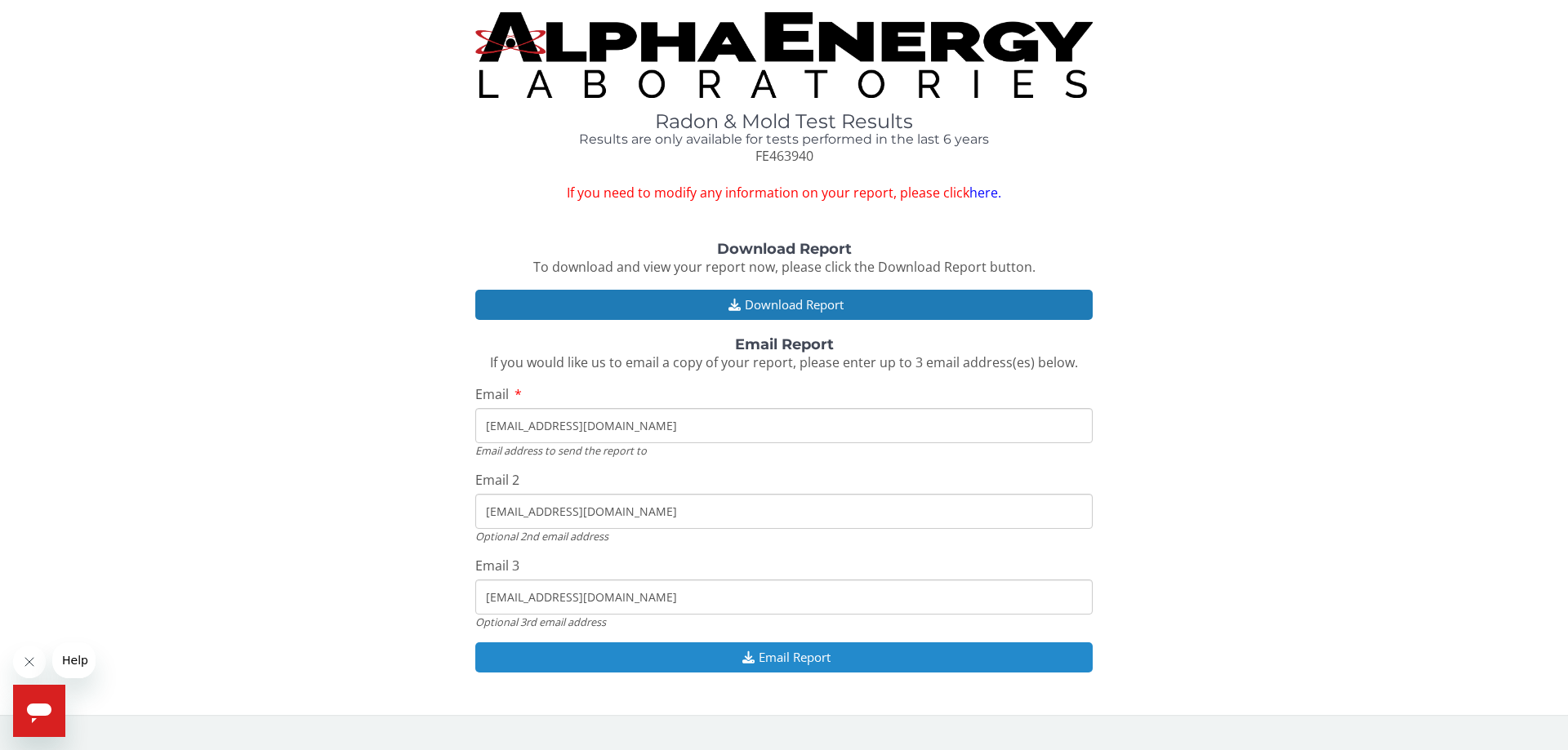
click at [819, 654] on button "Email Report" at bounding box center [784, 658] width 617 height 30
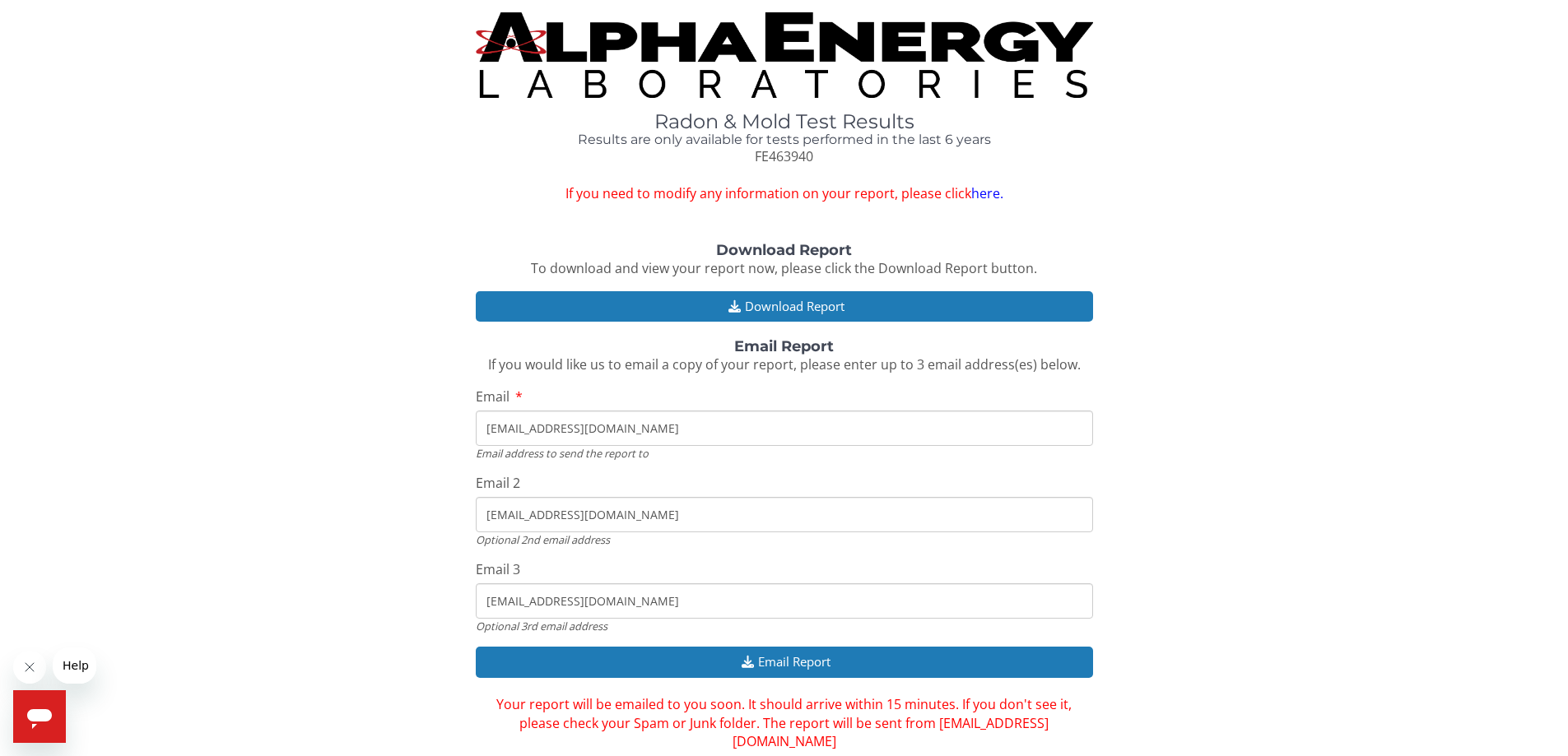
scroll to position [18, 0]
